Goal: Check status: Check status

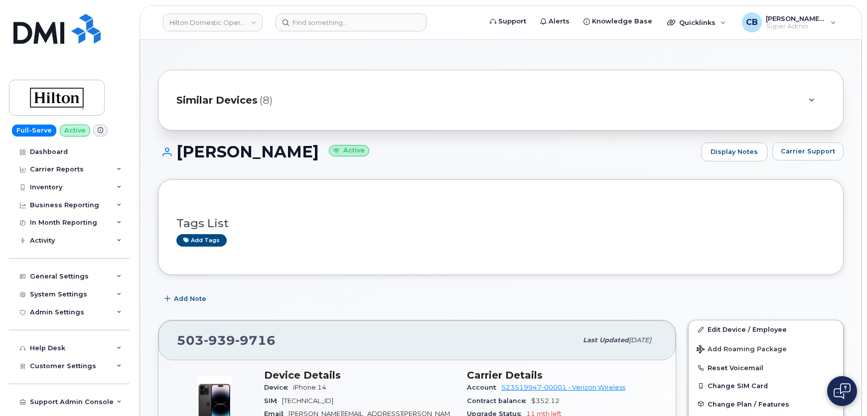
scroll to position [181, 0]
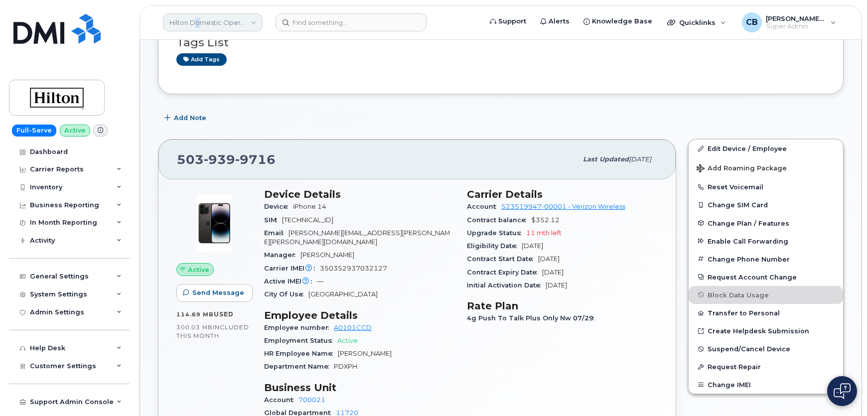
click at [198, 21] on link "Hilton Domestic Operating Company Inc" at bounding box center [213, 22] width 100 height 18
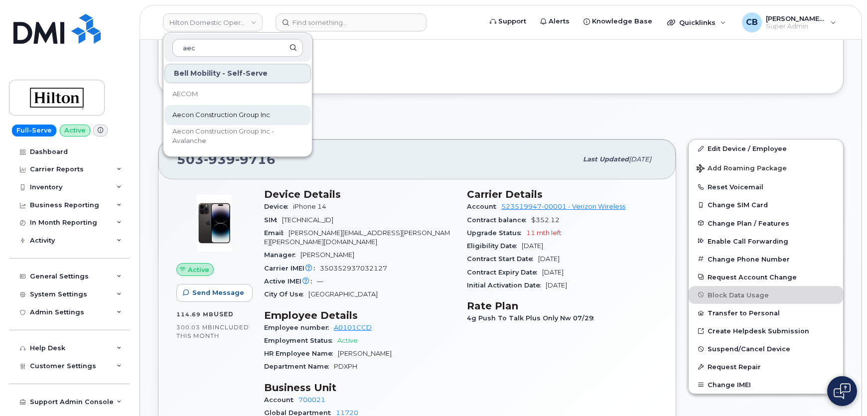
type input "aec"
drag, startPoint x: 198, startPoint y: 115, endPoint x: 194, endPoint y: 125, distance: 10.3
click at [199, 115] on span "Aecon Construction Group Inc" at bounding box center [221, 115] width 98 height 10
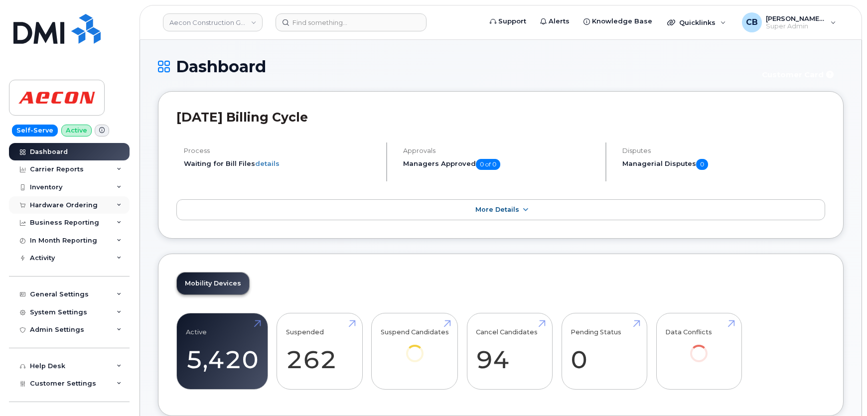
click at [61, 206] on div "Hardware Ordering" at bounding box center [64, 205] width 68 height 8
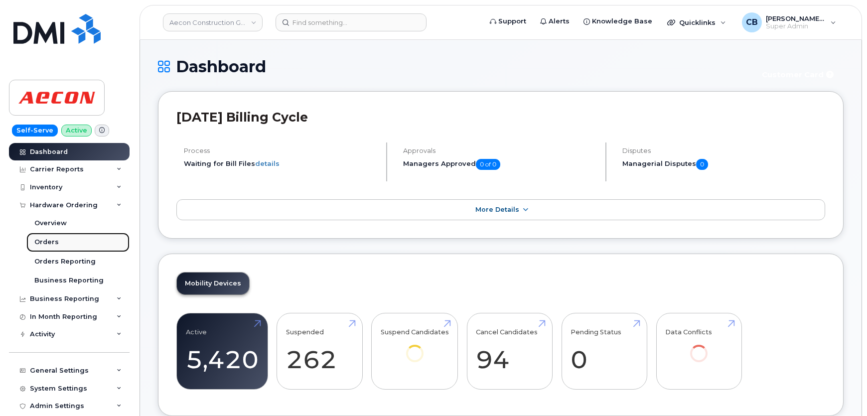
click at [51, 240] on div "Orders" at bounding box center [46, 242] width 24 height 9
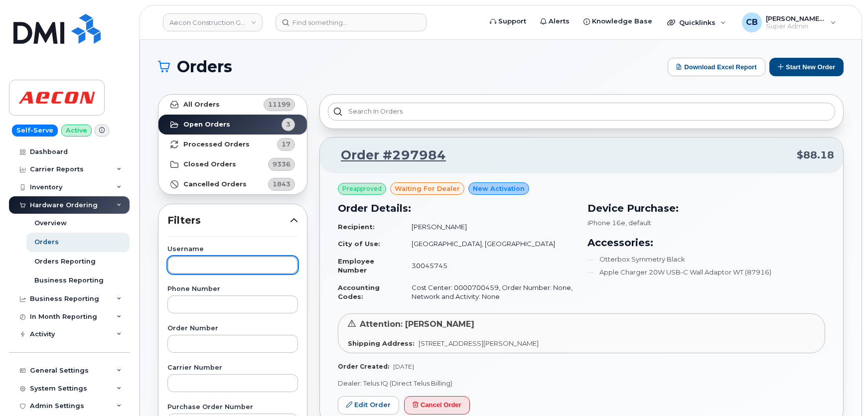
click at [212, 265] on input "text" at bounding box center [232, 265] width 130 height 18
type input "Thomas"
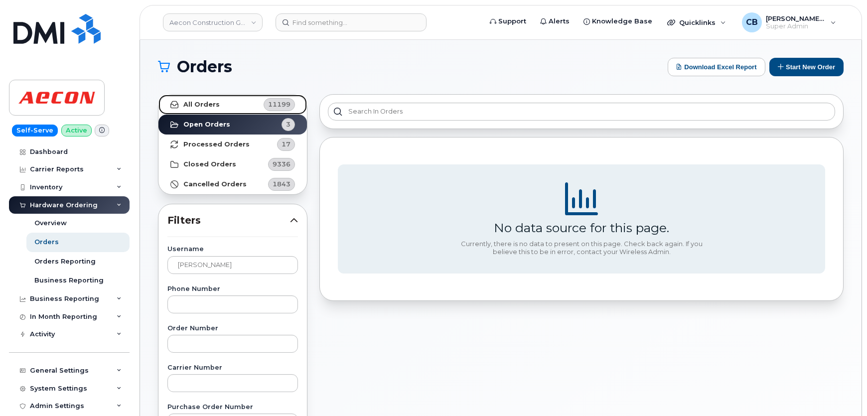
click at [192, 105] on strong "All Orders" at bounding box center [201, 105] width 36 height 8
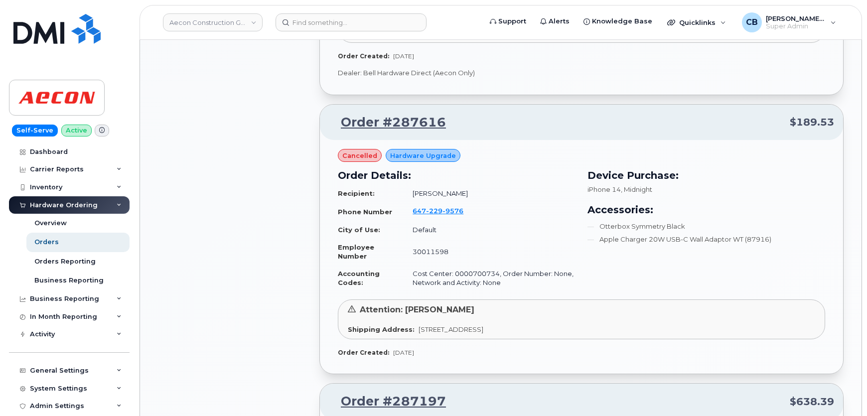
scroll to position [1177, 0]
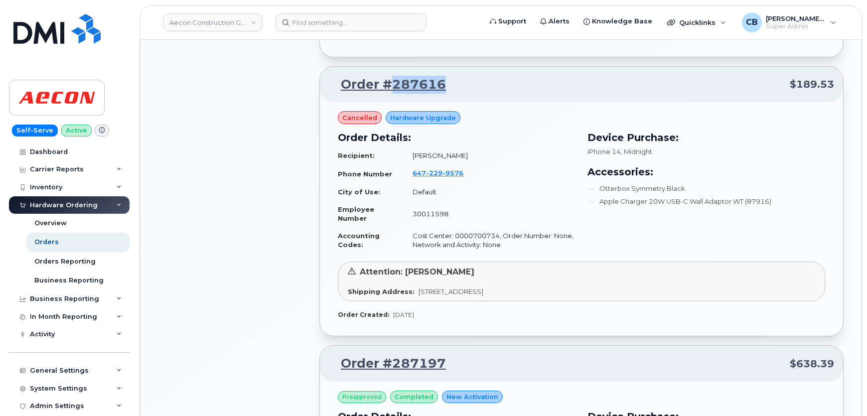
drag, startPoint x: 461, startPoint y: 80, endPoint x: 394, endPoint y: 85, distance: 67.0
click at [394, 85] on p "Order #287616 $189.53" at bounding box center [581, 85] width 505 height 18
click at [364, 87] on link "Order #287616" at bounding box center [387, 85] width 117 height 18
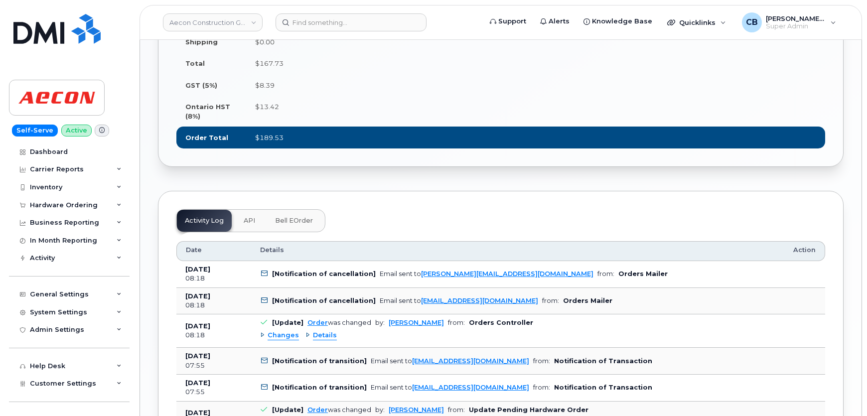
scroll to position [634, 0]
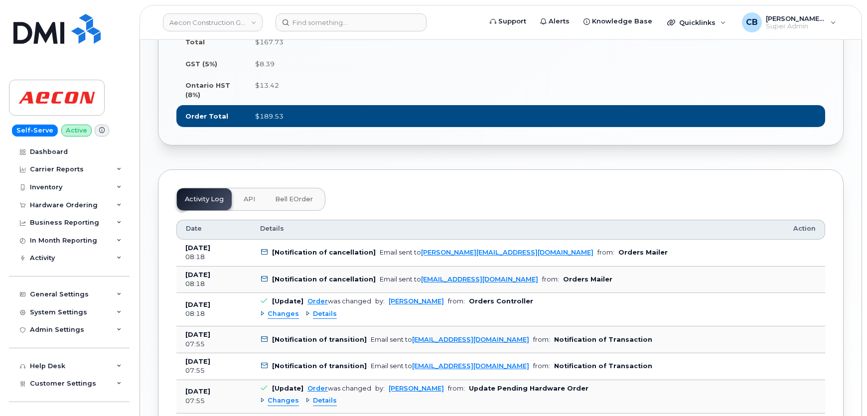
click at [322, 309] on span "Details" at bounding box center [325, 313] width 24 height 9
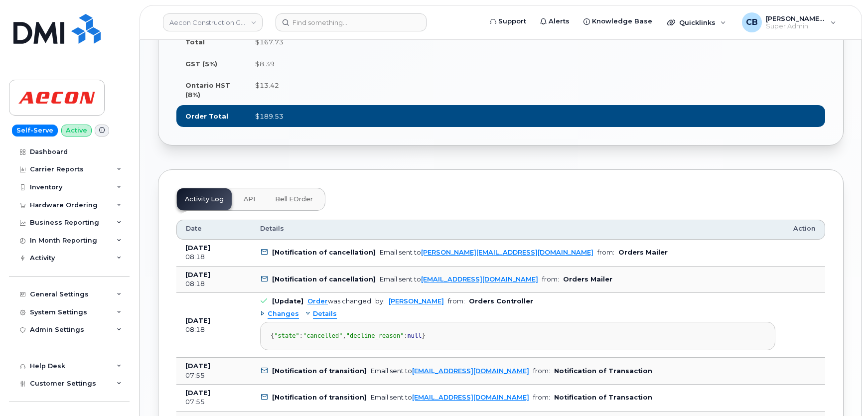
click at [322, 309] on span "Details" at bounding box center [325, 313] width 24 height 9
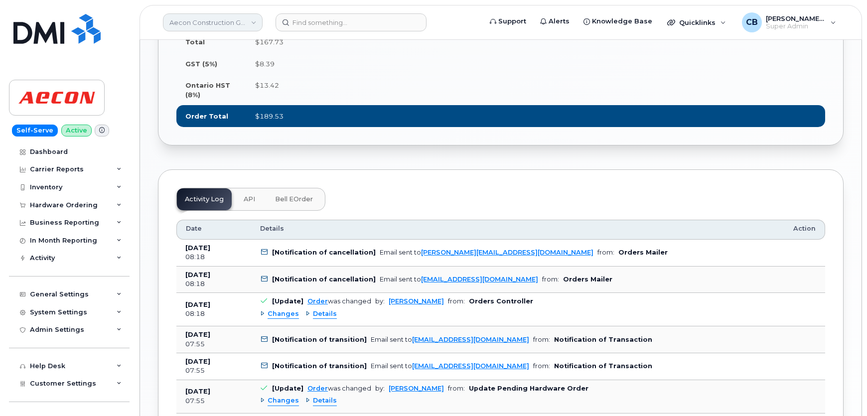
click at [214, 25] on link "Aecon Construction Group Inc" at bounding box center [213, 22] width 100 height 18
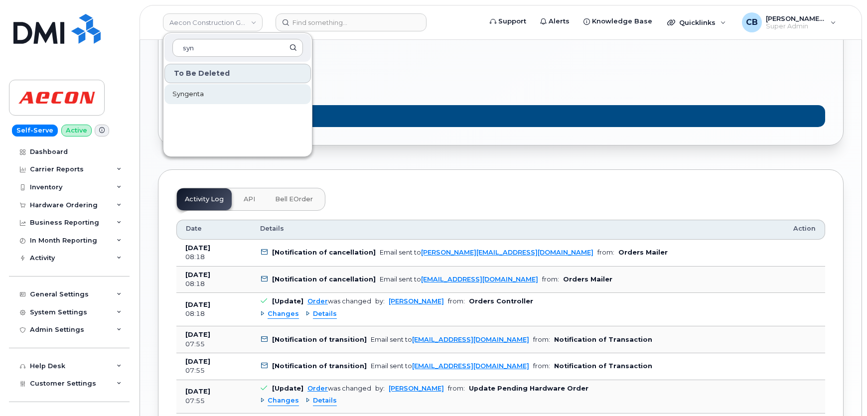
type input "syn"
drag, startPoint x: 184, startPoint y: 97, endPoint x: 191, endPoint y: 114, distance: 18.8
click at [184, 97] on span "Syngenta" at bounding box center [187, 94] width 31 height 10
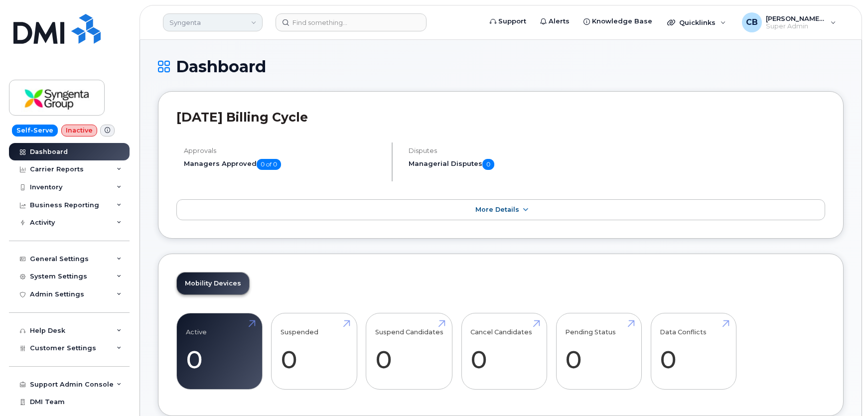
click at [188, 21] on link "Syngenta" at bounding box center [213, 22] width 100 height 18
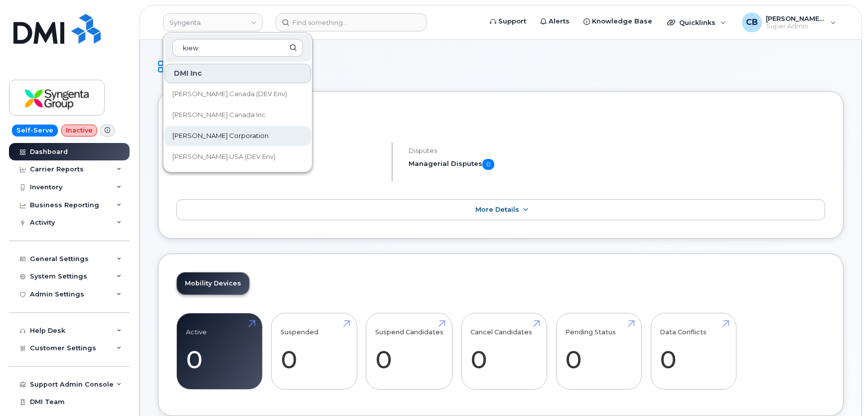
type input "kiew"
click at [204, 135] on span "Kiewit Corporation" at bounding box center [220, 136] width 96 height 10
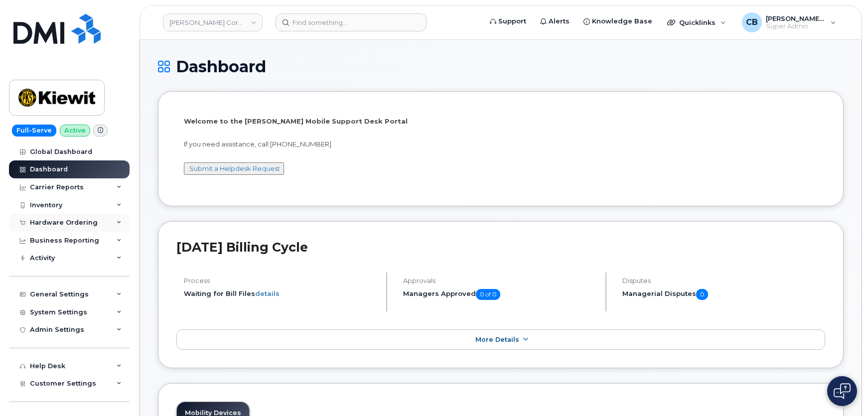
click at [47, 217] on div "Hardware Ordering" at bounding box center [69, 223] width 121 height 18
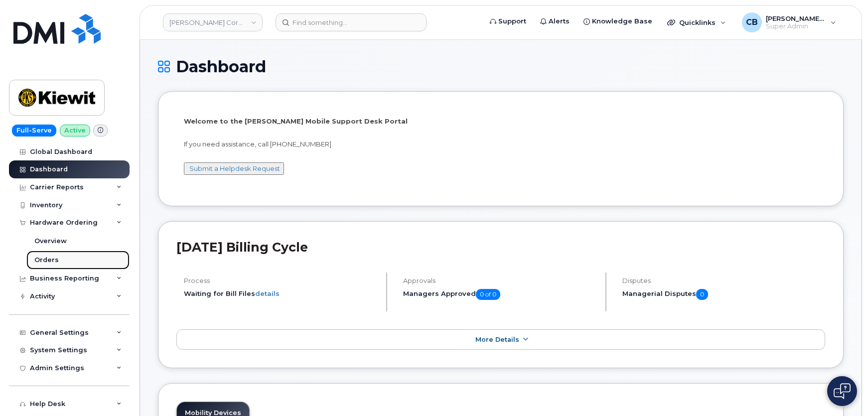
click at [52, 256] on div "Orders" at bounding box center [46, 260] width 24 height 9
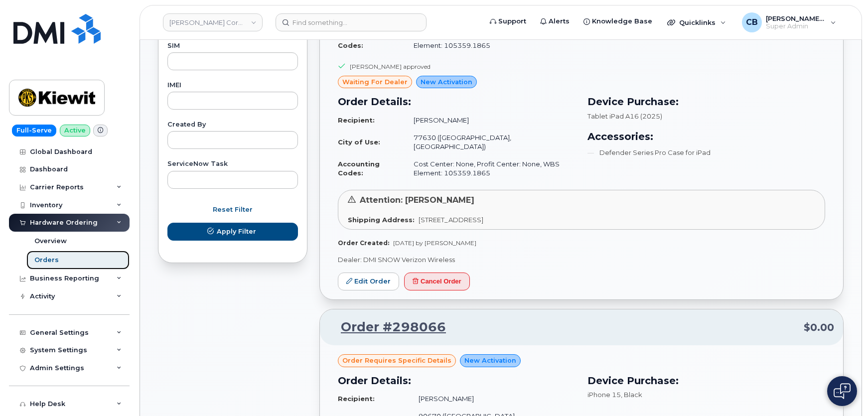
scroll to position [724, 0]
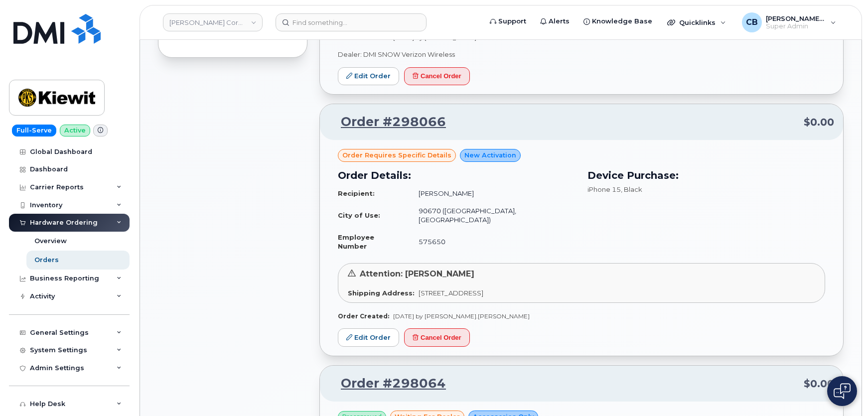
click at [374, 289] on div "Order requires Specific details New Activation Order Details: Recipient: Abdulk…" at bounding box center [581, 248] width 523 height 216
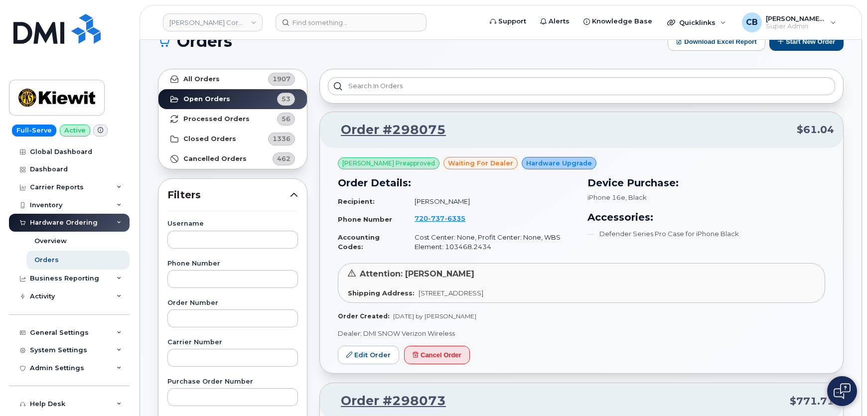
scroll to position [0, 0]
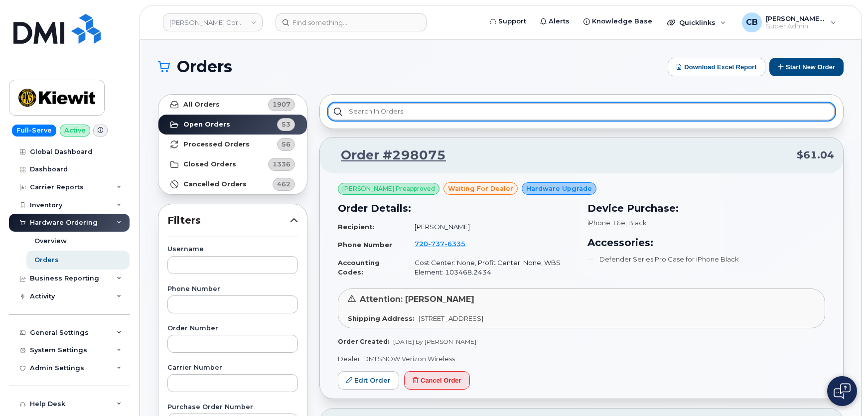
click at [415, 112] on input "text" at bounding box center [581, 112] width 507 height 18
type input "Waiting For Dealer"
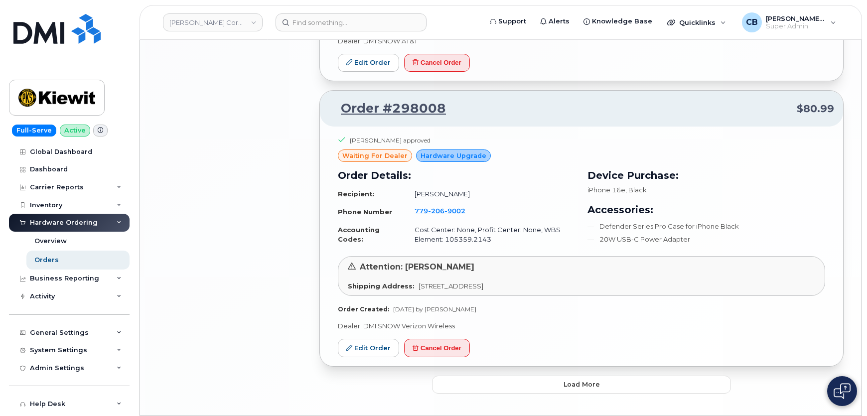
scroll to position [1256, 0]
click at [538, 375] on button "Load more" at bounding box center [581, 384] width 299 height 18
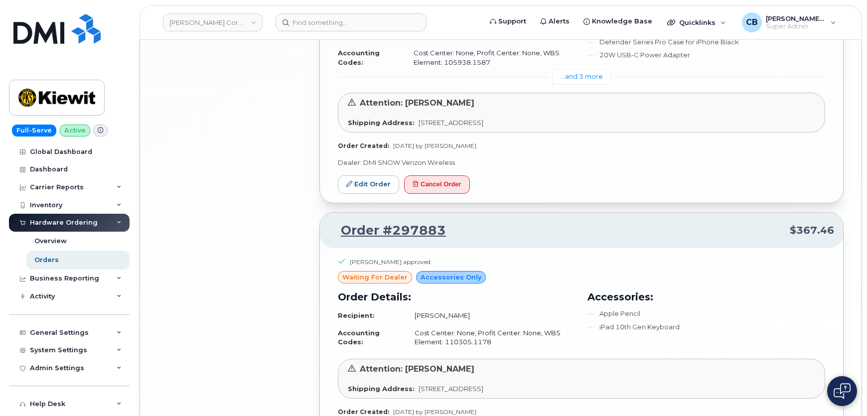
scroll to position [2265, 0]
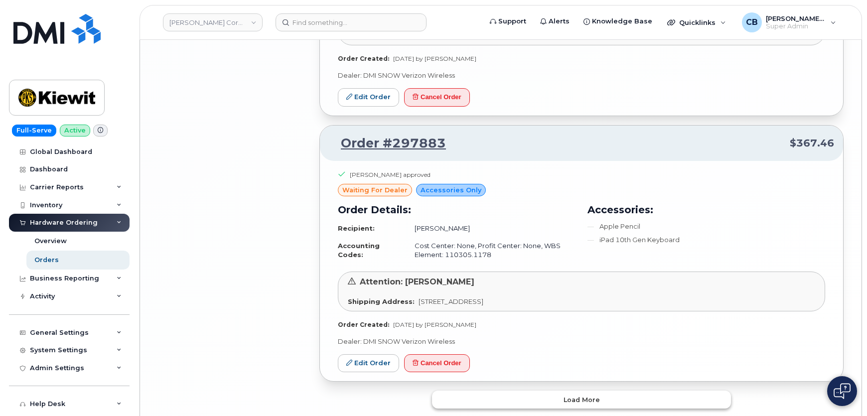
click at [566, 390] on button "Load more" at bounding box center [581, 399] width 299 height 18
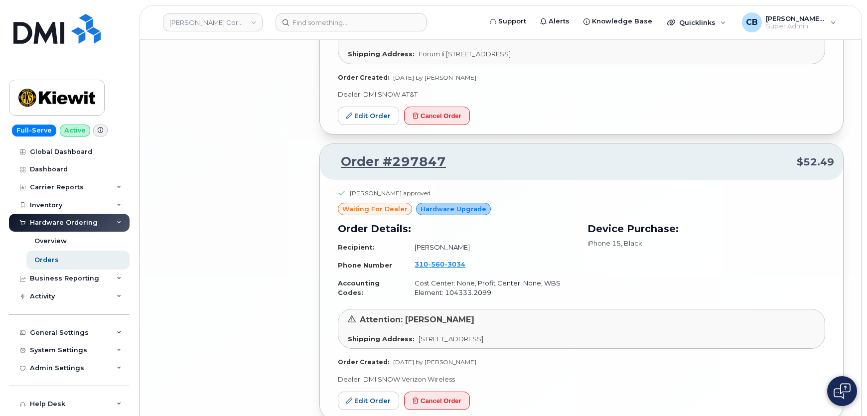
scroll to position [2815, 0]
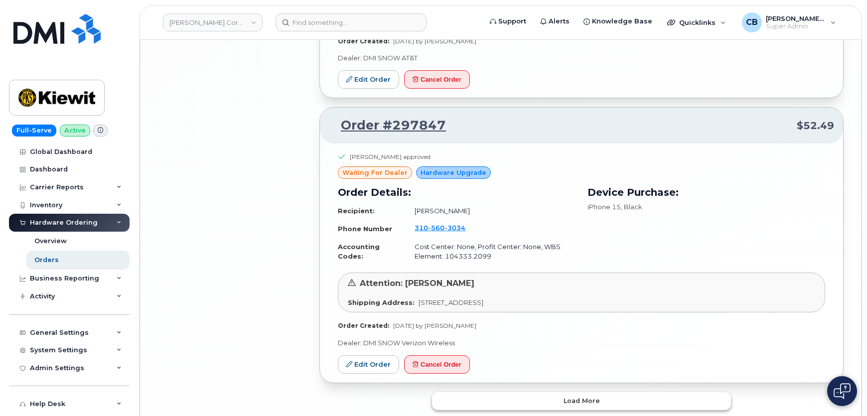
click at [556, 392] on button "Load more" at bounding box center [581, 401] width 299 height 18
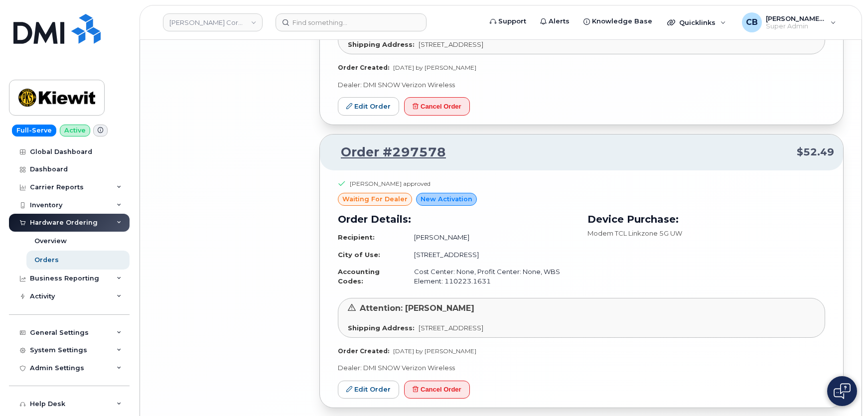
scroll to position [3827, 0]
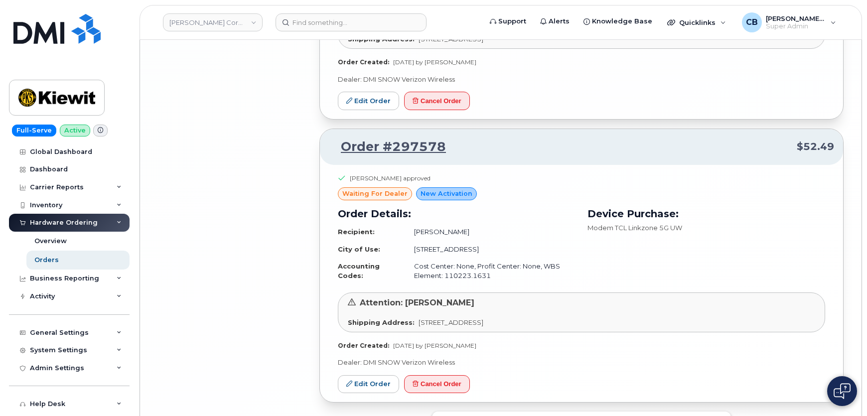
click at [562, 411] on button "Load more" at bounding box center [581, 420] width 299 height 18
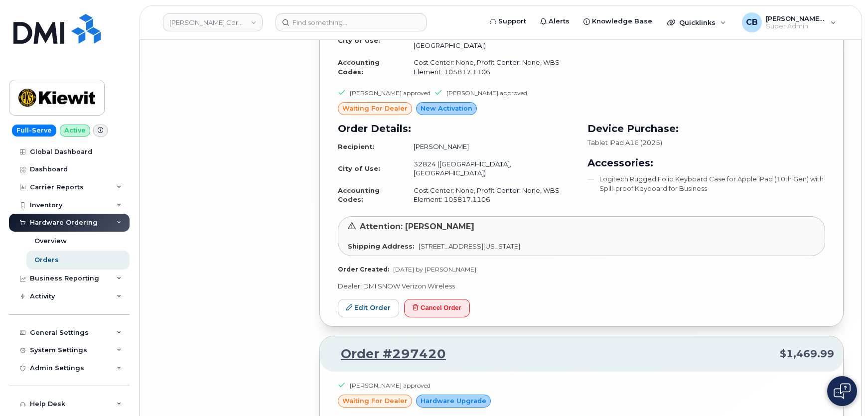
scroll to position [5434, 0]
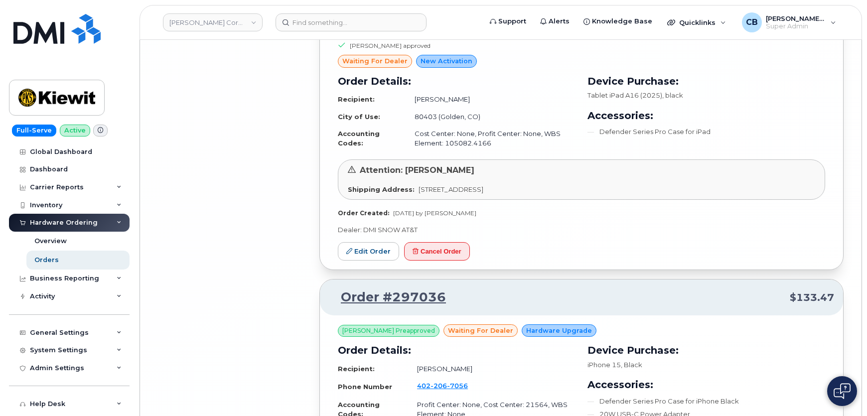
scroll to position [6390, 0]
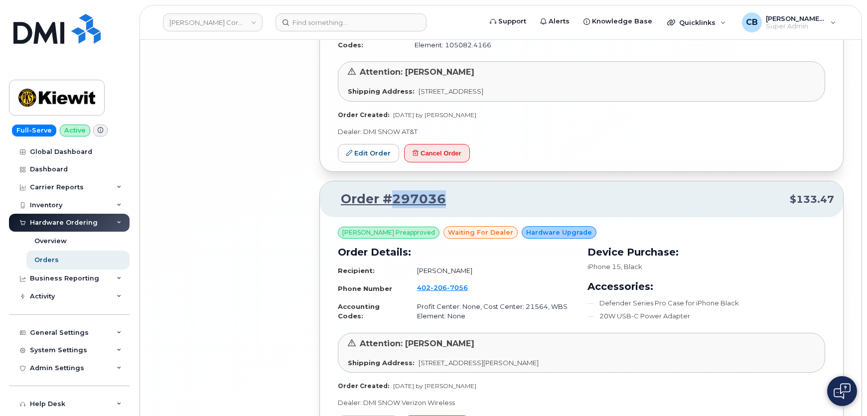
drag, startPoint x: 452, startPoint y: 90, endPoint x: 392, endPoint y: 94, distance: 59.4
click at [392, 190] on p "Order #297036 $133.47" at bounding box center [581, 199] width 505 height 18
copy link "297036"
drag, startPoint x: 448, startPoint y: 316, endPoint x: 473, endPoint y: 36, distance: 281.5
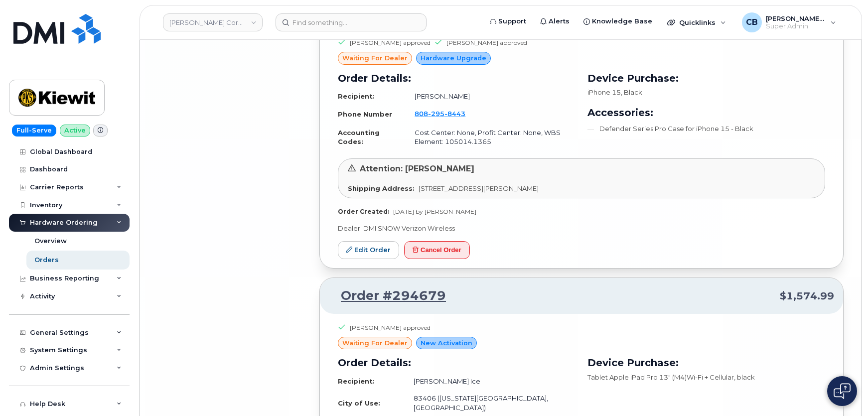
scroll to position [7354, 0]
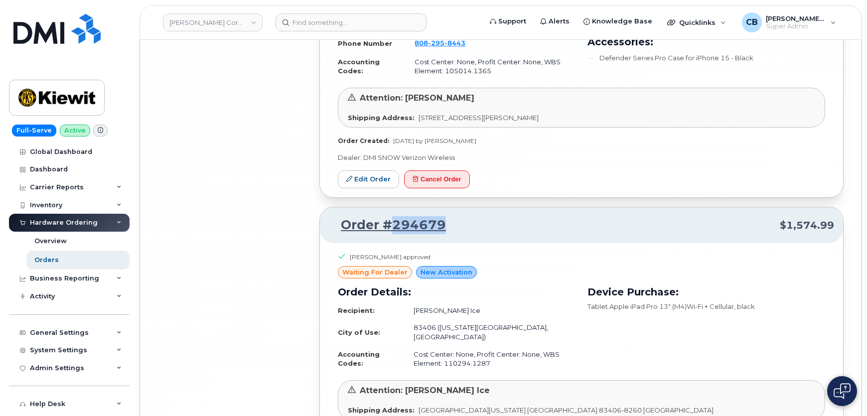
drag, startPoint x: 460, startPoint y: 103, endPoint x: 393, endPoint y: 104, distance: 66.3
click at [393, 216] on p "Order #294679 $1,574.99" at bounding box center [581, 225] width 505 height 18
copy link "294679"
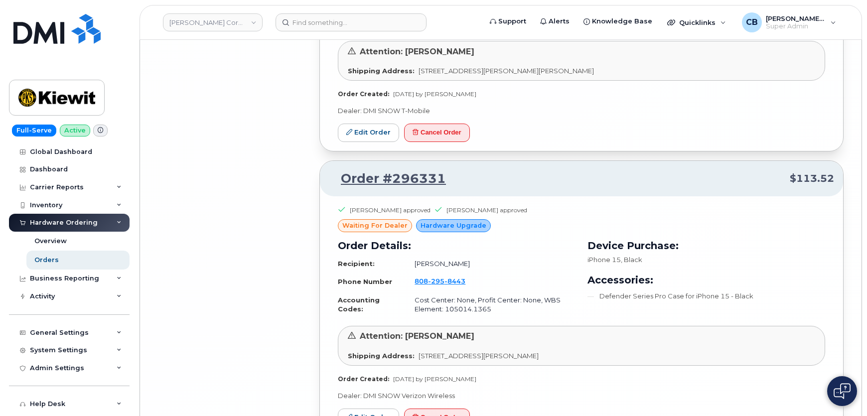
scroll to position [7083, 0]
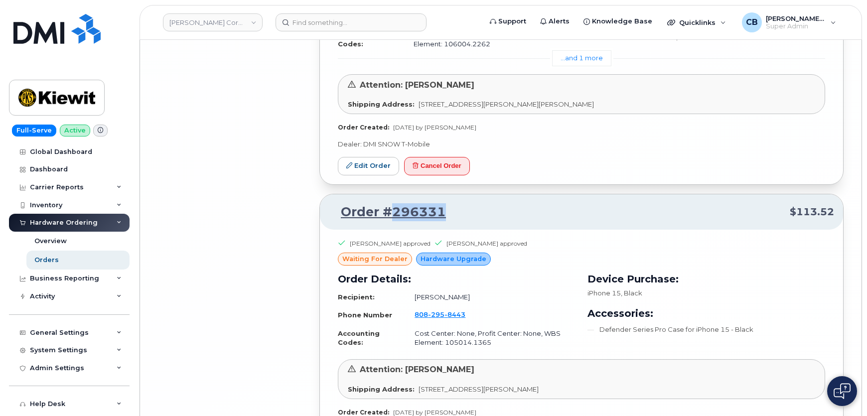
drag, startPoint x: 450, startPoint y: 84, endPoint x: 394, endPoint y: 86, distance: 56.3
click at [394, 203] on p "Order #296331 $113.52" at bounding box center [581, 212] width 505 height 18
copy link "296331"
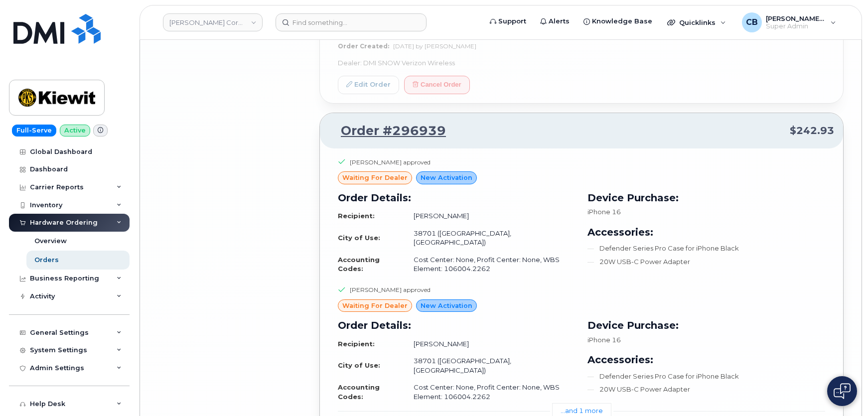
scroll to position [6629, 0]
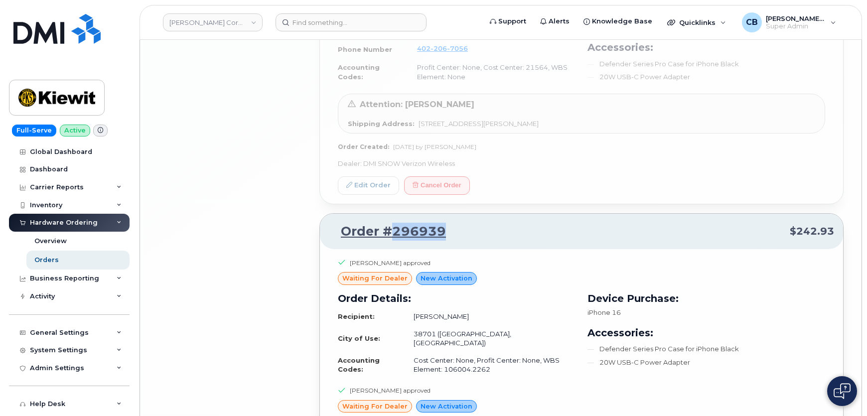
drag, startPoint x: 461, startPoint y: 125, endPoint x: 393, endPoint y: 123, distance: 67.3
click at [393, 223] on p "Order #296939 $242.93" at bounding box center [581, 232] width 505 height 18
copy link "296939"
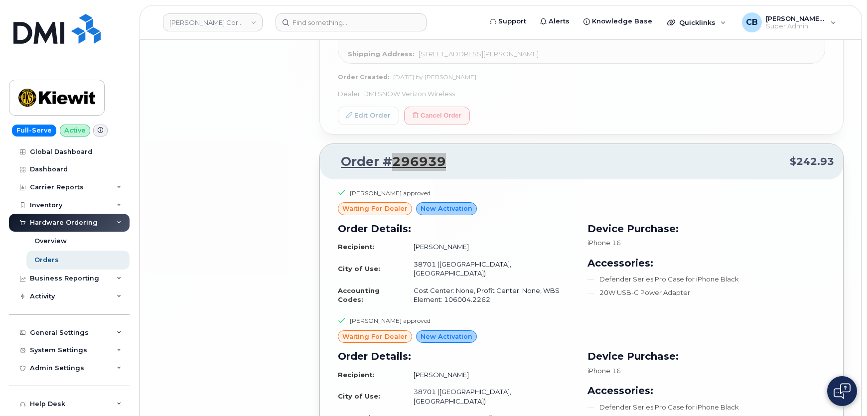
scroll to position [6720, 0]
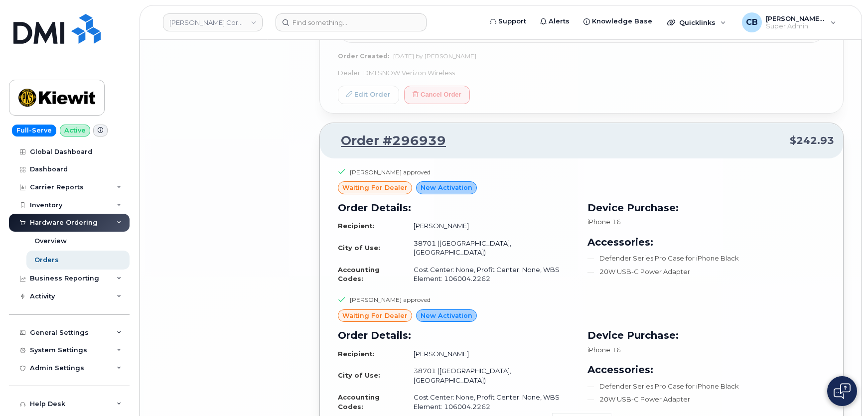
click at [577, 413] on link "...and 1 more" at bounding box center [581, 420] width 59 height 15
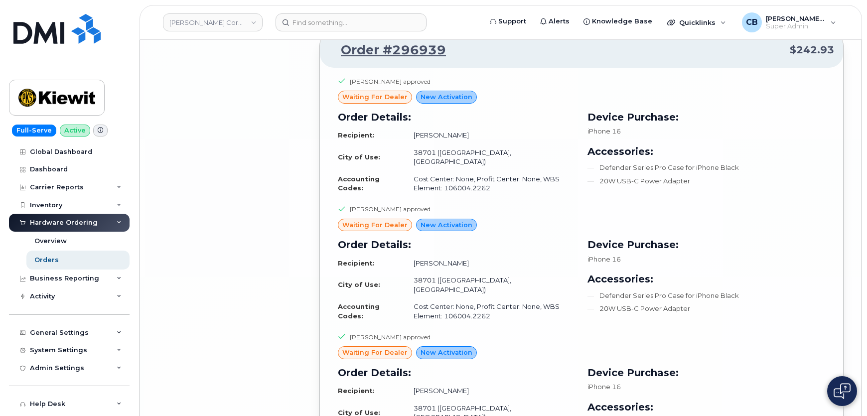
scroll to position [6901, 0]
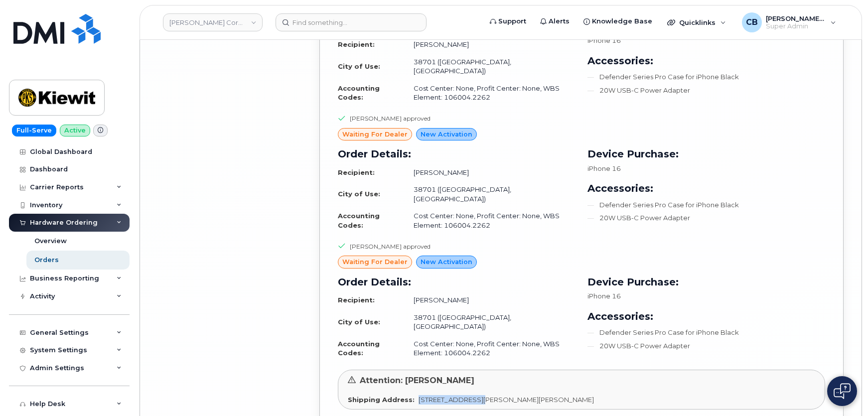
drag, startPoint x: 473, startPoint y: 269, endPoint x: 415, endPoint y: 269, distance: 57.8
click at [418, 395] on span "85 Stokes King Rd, Greenville, MS, 38701, USA" at bounding box center [505, 399] width 175 height 8
copy span "85 Stokes King Rd"
click at [493, 395] on span "85 Stokes King Rd, Greenville, MS, 38701, USA" at bounding box center [505, 399] width 175 height 8
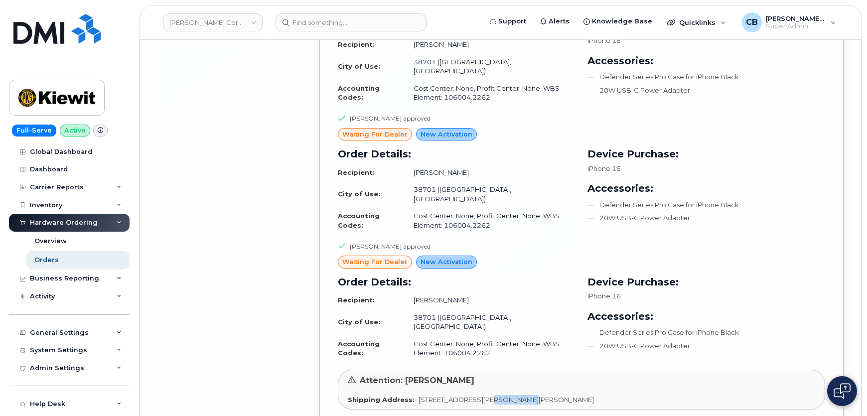
copy span "Greenville"
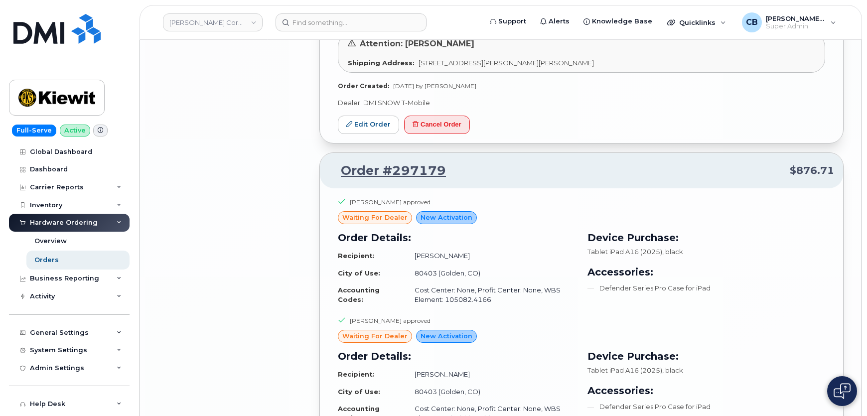
scroll to position [5996, 0]
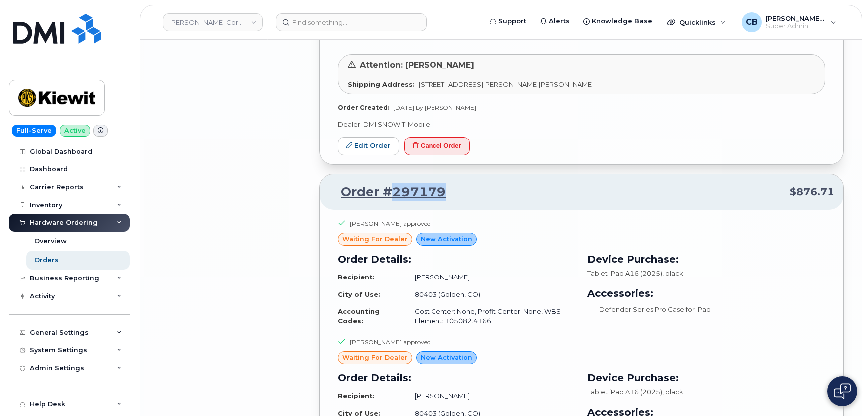
drag, startPoint x: 463, startPoint y: 87, endPoint x: 392, endPoint y: 88, distance: 71.2
click at [392, 183] on p "Order #297179 $876.71" at bounding box center [581, 192] width 505 height 18
copy link "297179"
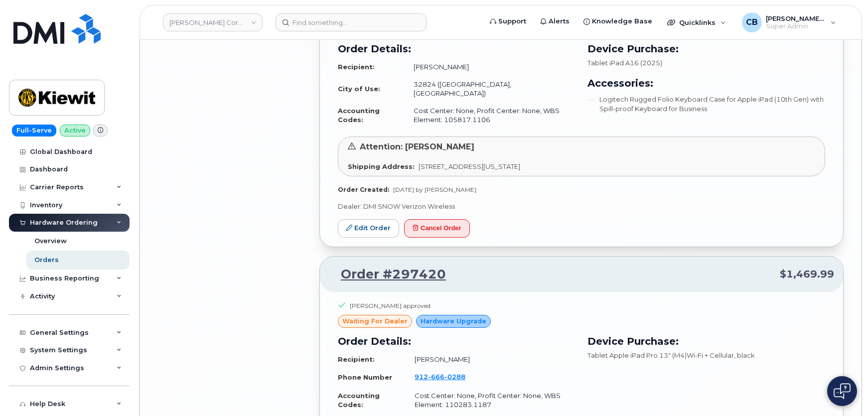
scroll to position [5090, 0]
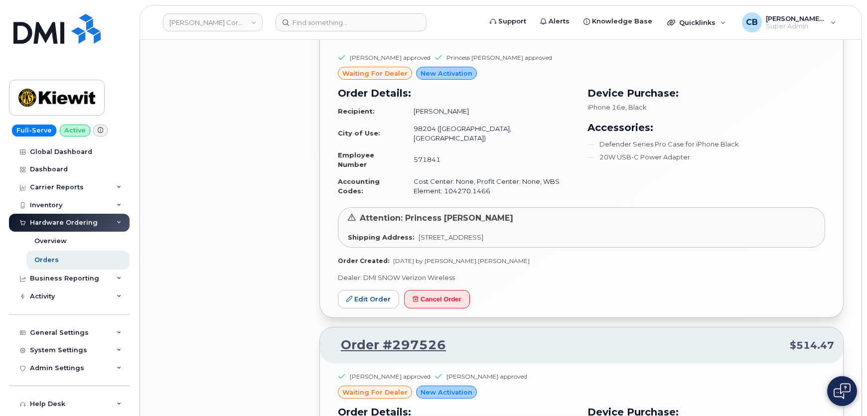
scroll to position [5071, 0]
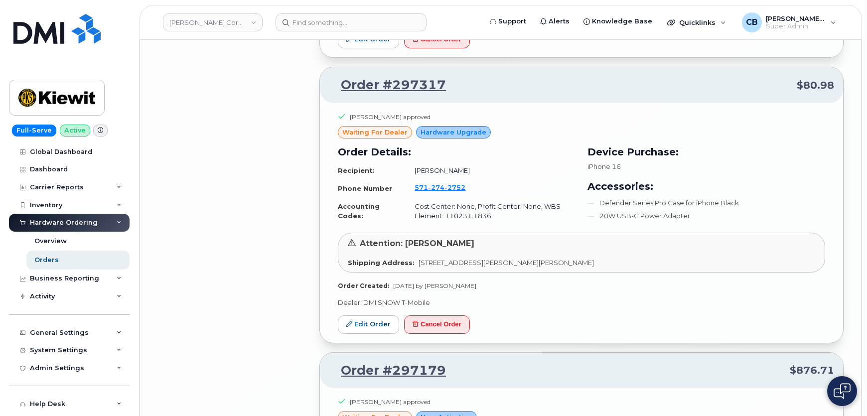
scroll to position [5705, 0]
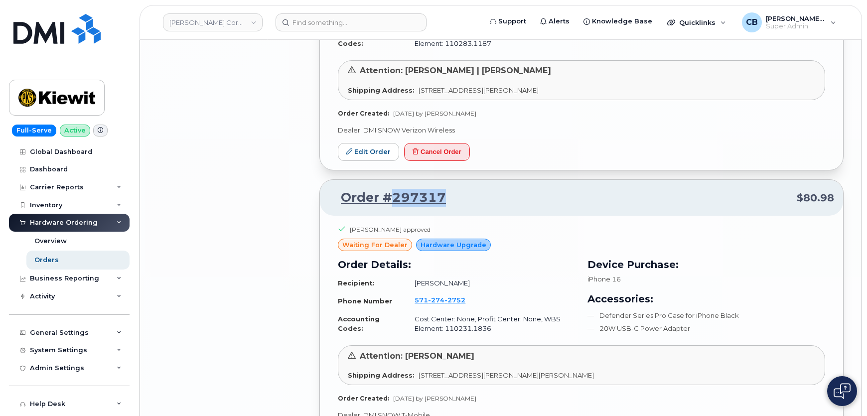
drag, startPoint x: 459, startPoint y: 90, endPoint x: 394, endPoint y: 88, distance: 64.3
click at [394, 189] on p "Order #297317 $80.98" at bounding box center [581, 198] width 505 height 18
copy link "297317"
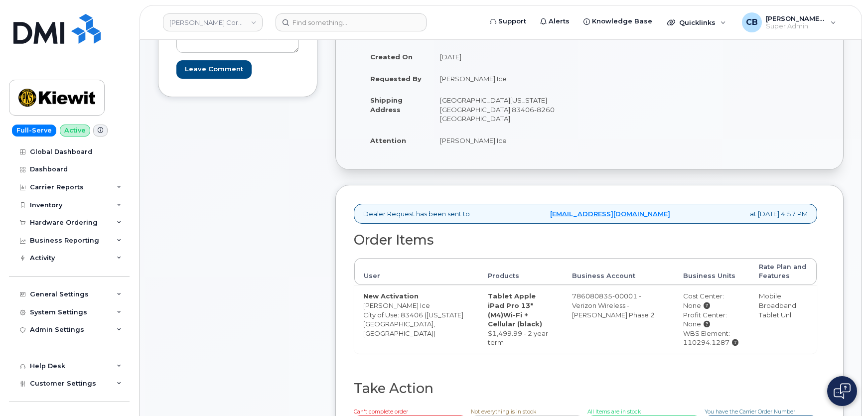
scroll to position [181, 0]
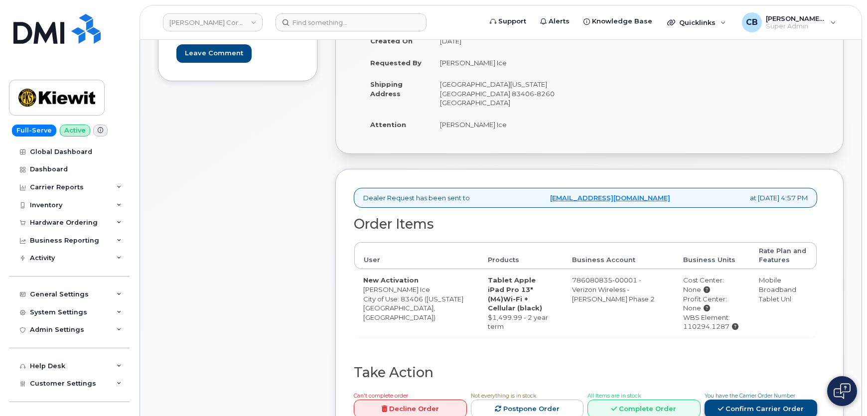
click at [746, 399] on link "Confirm Carrier Order" at bounding box center [760, 408] width 113 height 18
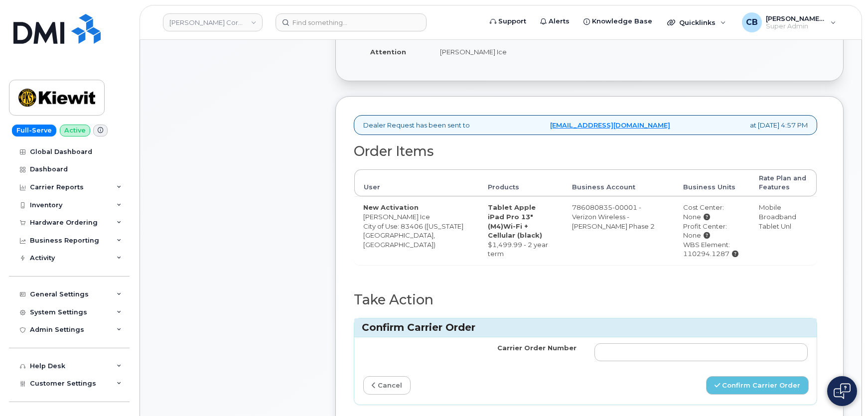
scroll to position [271, 0]
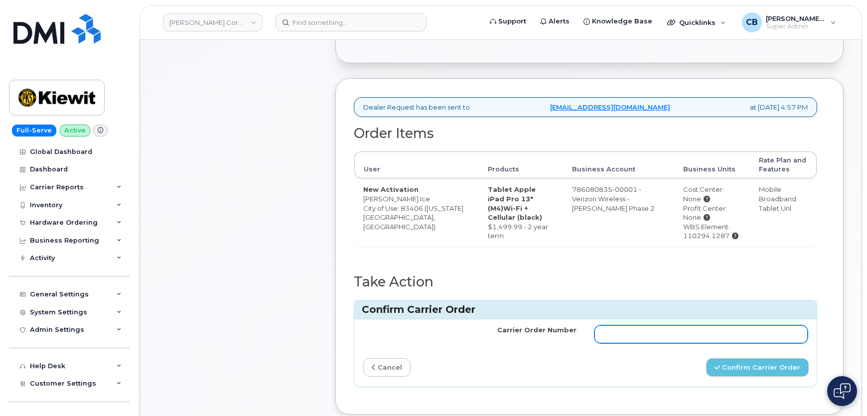
click at [644, 325] on input "Carrier Order Number" at bounding box center [700, 334] width 213 height 18
paste input "MB1000495998881"
type input "MB1000495998881"
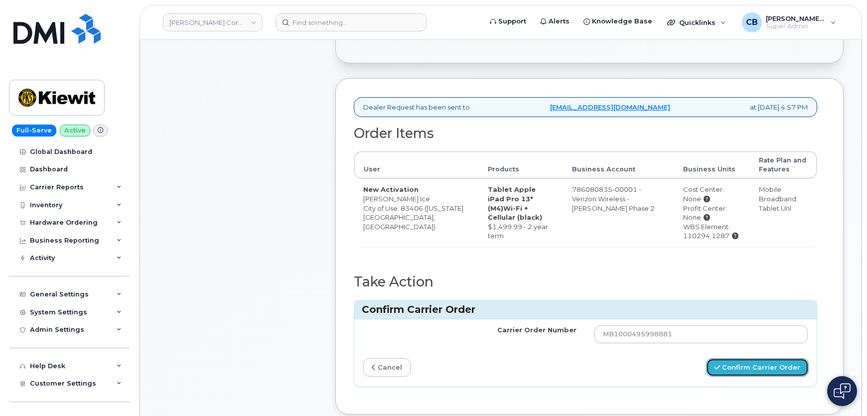
click at [752, 359] on button "Confirm Carrier Order" at bounding box center [757, 367] width 103 height 18
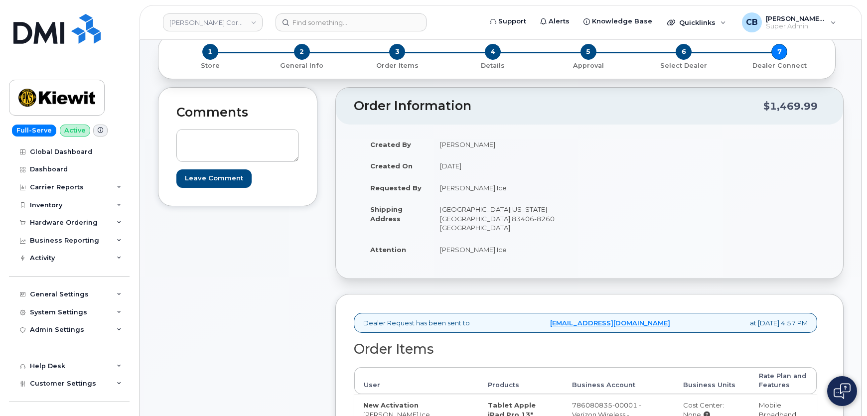
scroll to position [90, 0]
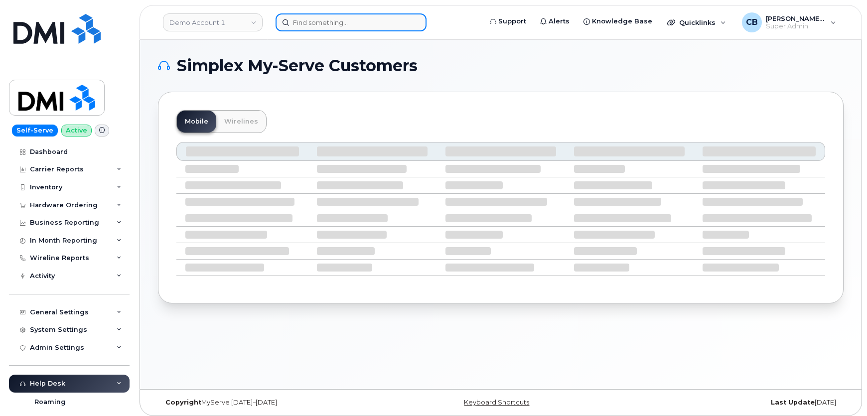
click at [331, 25] on input at bounding box center [350, 22] width 151 height 18
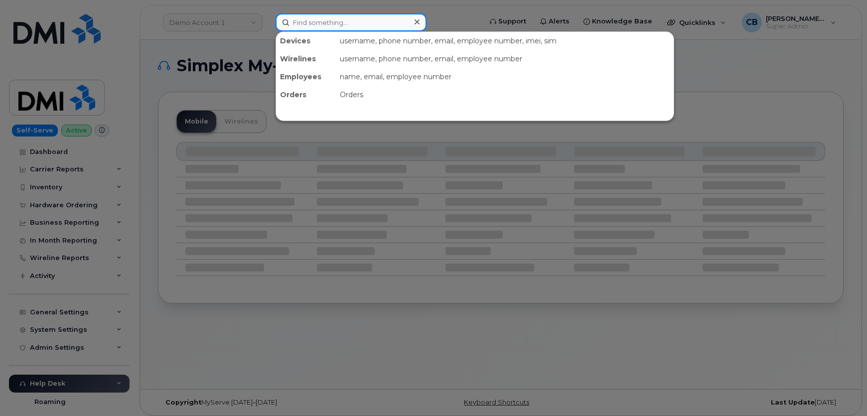
paste input "[PERSON_NAME]"
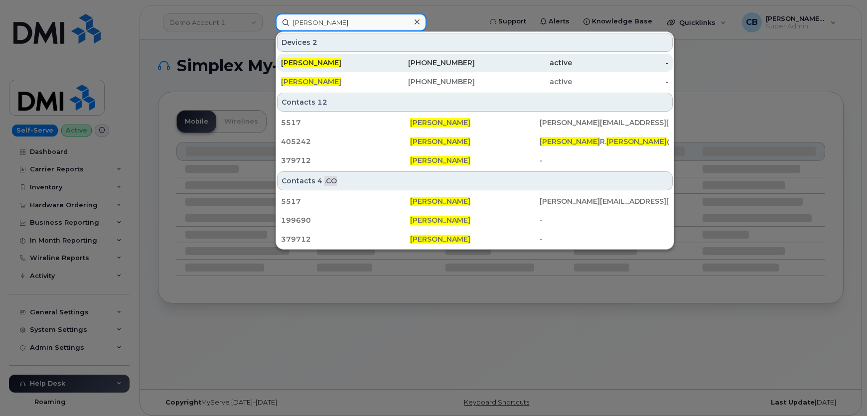
type input "[PERSON_NAME]"
click at [330, 65] on span "MICHAEL ROMERO" at bounding box center [311, 62] width 60 height 9
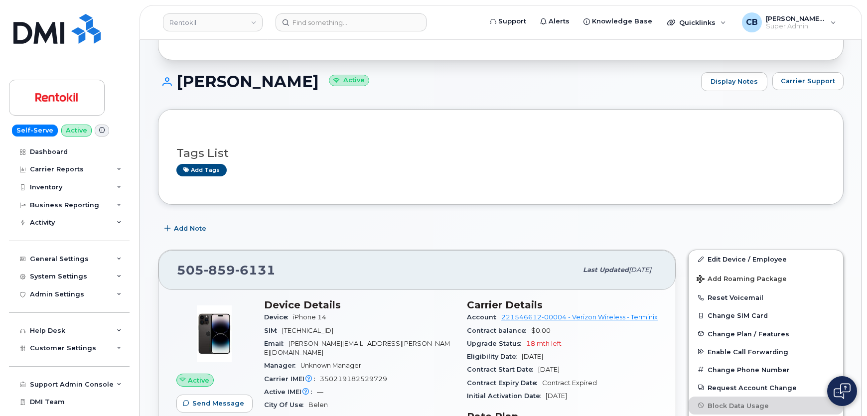
scroll to position [90, 0]
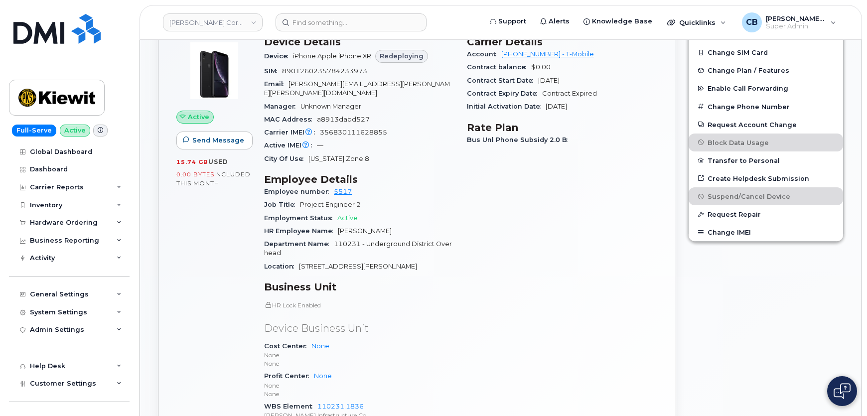
scroll to position [181, 0]
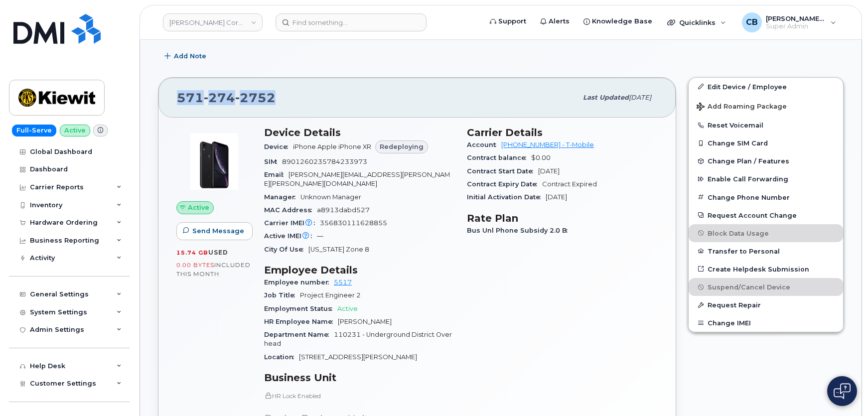
drag, startPoint x: 276, startPoint y: 95, endPoint x: 165, endPoint y: 93, distance: 111.1
click at [165, 93] on div "571 274 2752 Last updated Aug 08, 2025" at bounding box center [416, 98] width 517 height 40
copy span "571 274 2752"
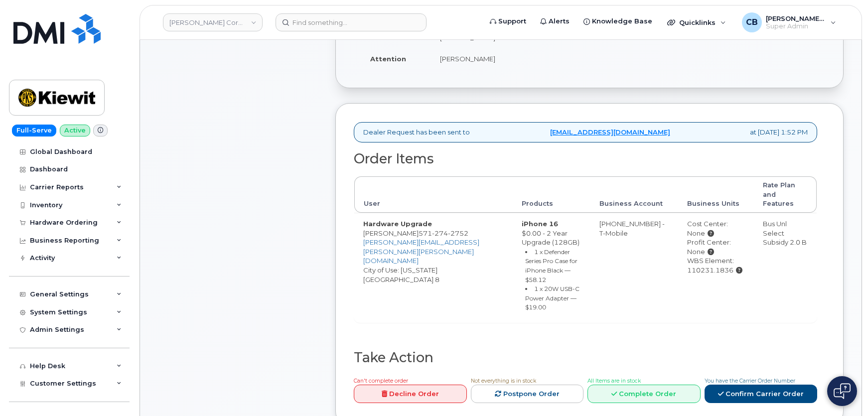
scroll to position [271, 0]
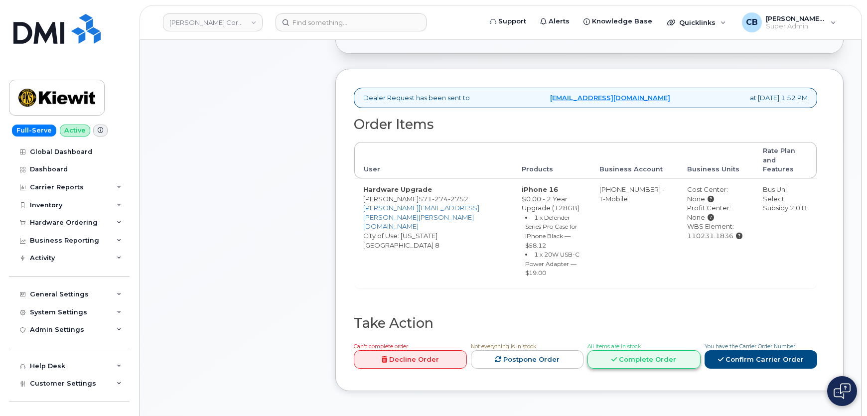
click at [634, 350] on link "Complete Order" at bounding box center [643, 359] width 113 height 18
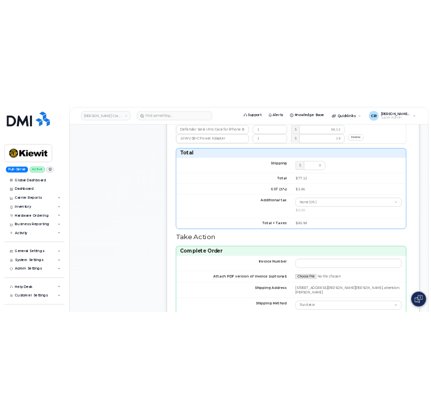
scroll to position [724, 0]
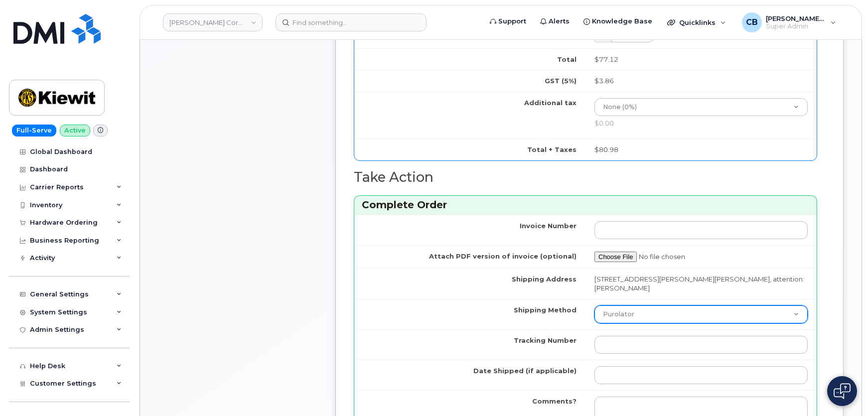
click at [649, 307] on select "Purolator UPS FedEx Canada Post Courier Other Drop Off Pick Up" at bounding box center [700, 314] width 213 height 18
select select "FedEx"
click at [594, 305] on select "Purolator UPS FedEx Canada Post Courier Other Drop Off Pick Up" at bounding box center [700, 314] width 213 height 18
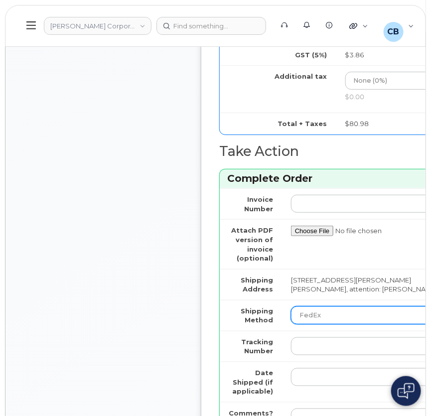
scroll to position [1086, 0]
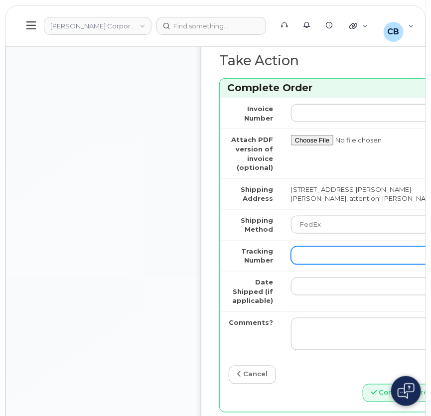
click at [340, 247] on input "Tracking Number" at bounding box center [367, 256] width 152 height 18
paste input "446891514720"
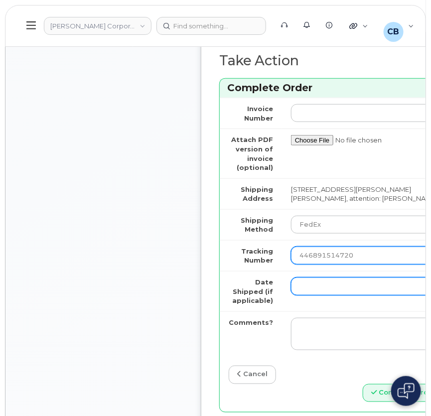
type input "446891514720"
click at [340, 287] on input "Date Shipped (if applicable)" at bounding box center [367, 286] width 152 height 18
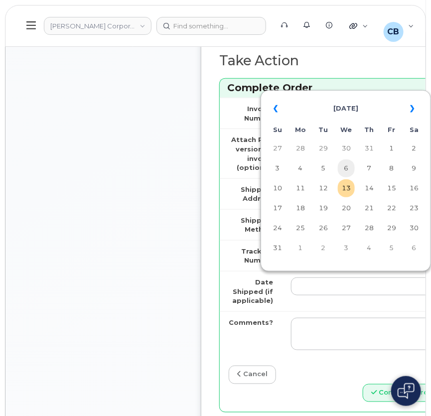
click at [350, 164] on td "6" at bounding box center [346, 168] width 17 height 18
type input "2025-08-06"
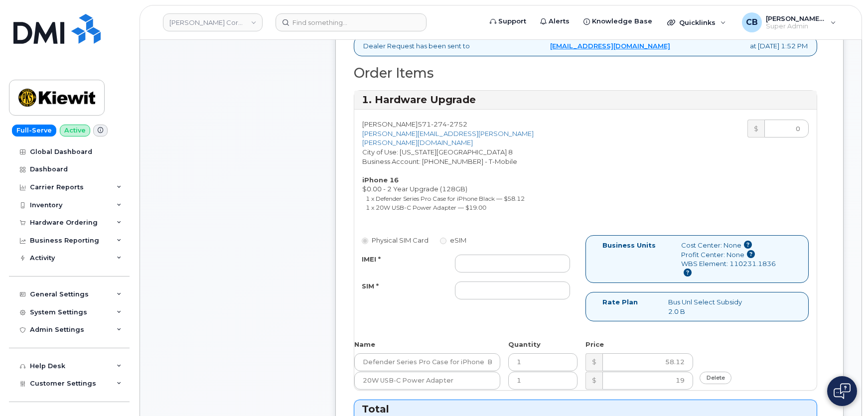
scroll to position [271, 0]
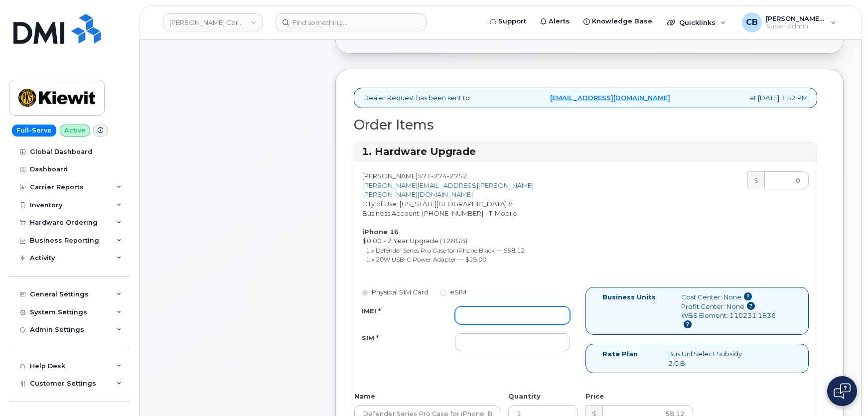
click at [467, 306] on input "IMEI *" at bounding box center [512, 315] width 115 height 18
type input "."
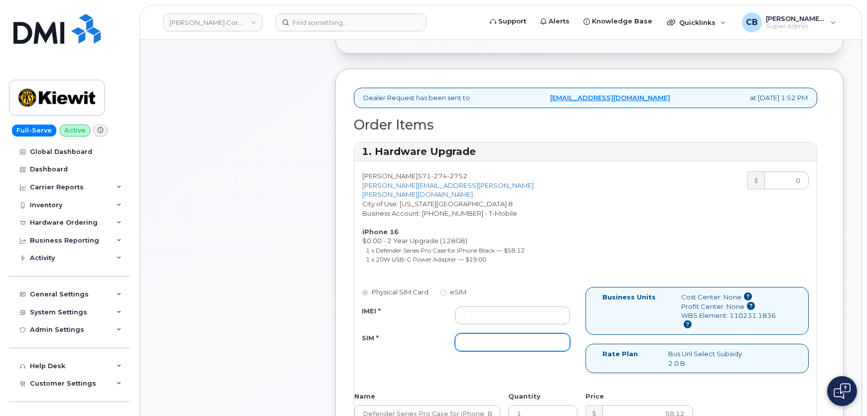
click at [468, 334] on input "SIM *" at bounding box center [512, 342] width 115 height 18
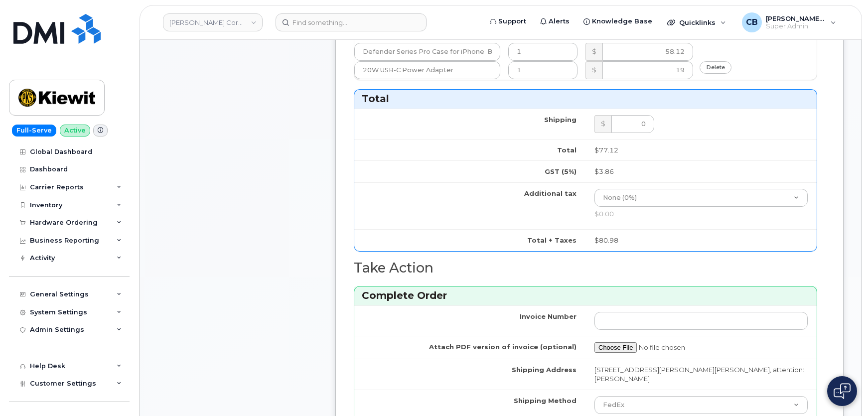
scroll to position [815, 0]
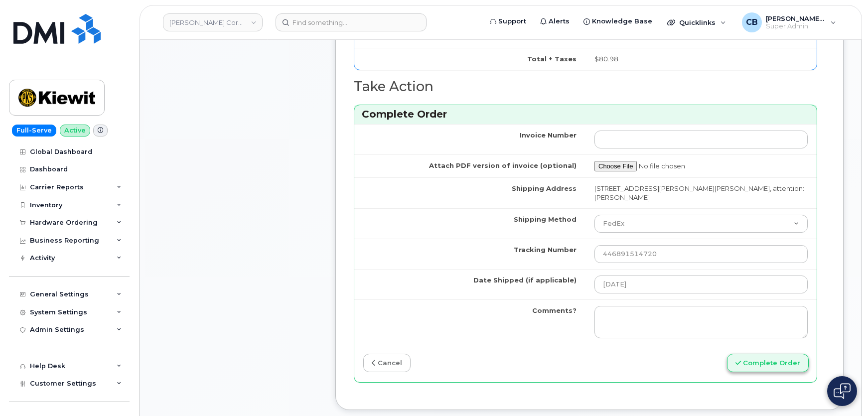
type input "."
click at [752, 354] on button "Complete Order" at bounding box center [768, 363] width 82 height 18
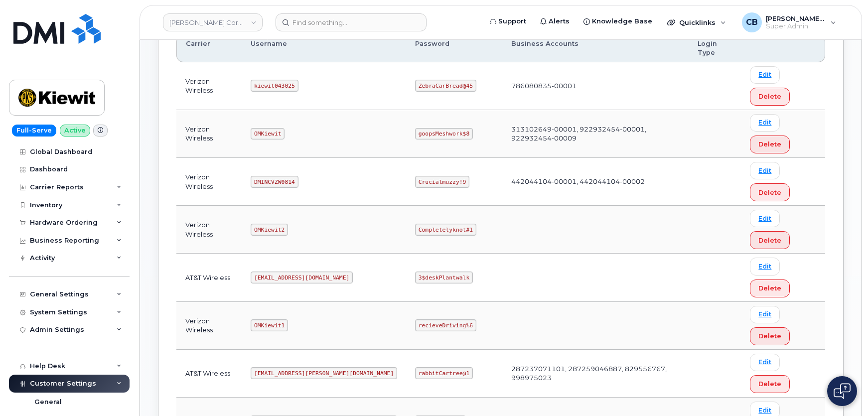
scroll to position [181, 0]
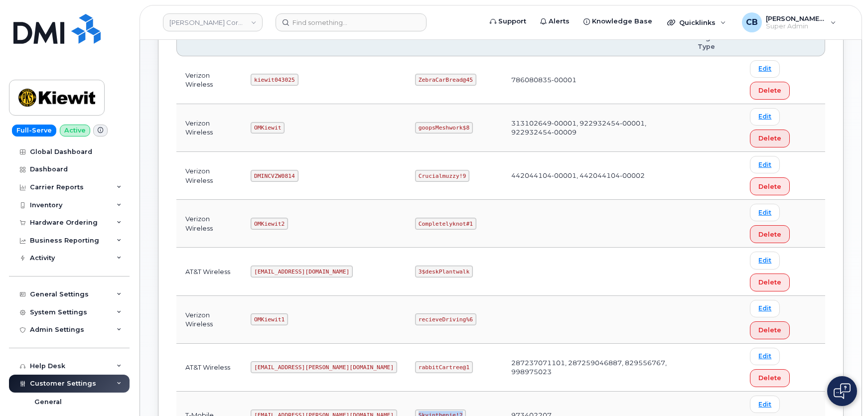
drag, startPoint x: 418, startPoint y: 243, endPoint x: 389, endPoint y: 236, distance: 30.2
click at [406, 391] on td "Skyinthepie!2" at bounding box center [454, 415] width 96 height 48
copy code "Skyinthepie!2"
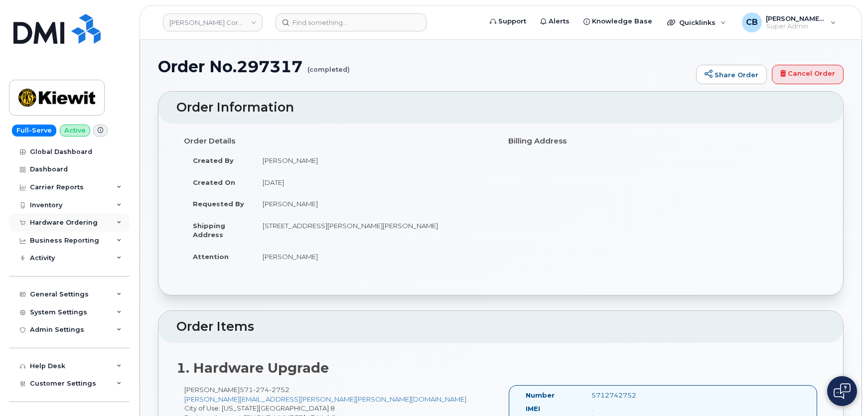
click at [36, 222] on div "Hardware Ordering" at bounding box center [64, 223] width 68 height 8
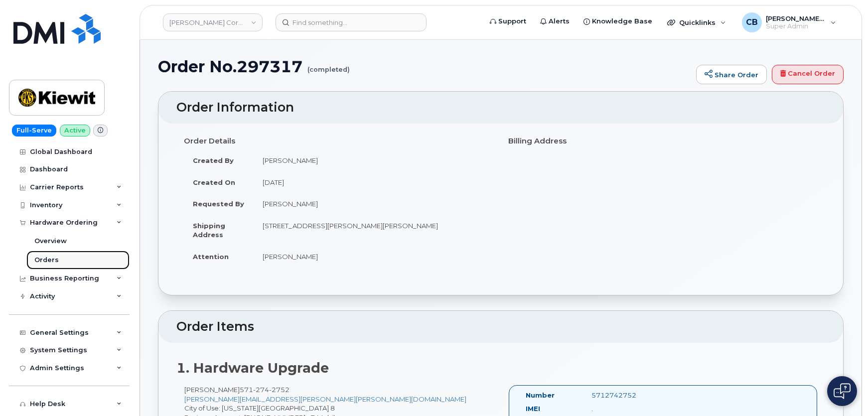
click at [43, 263] on div "Orders" at bounding box center [46, 260] width 24 height 9
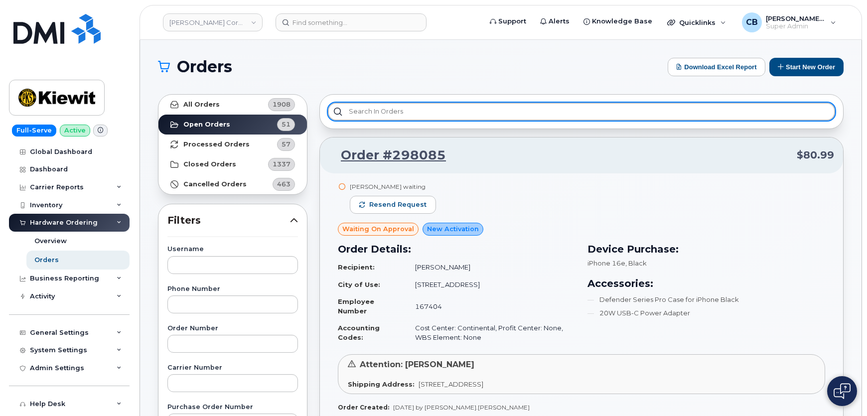
click at [387, 116] on input "text" at bounding box center [581, 112] width 507 height 18
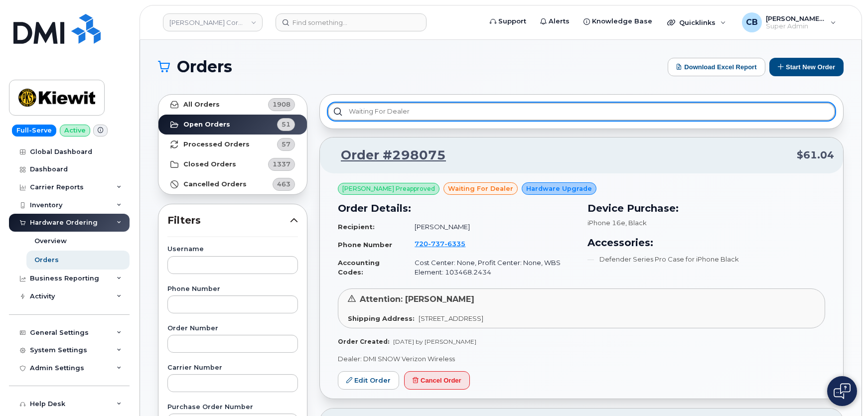
type input "Waiting for dealer"
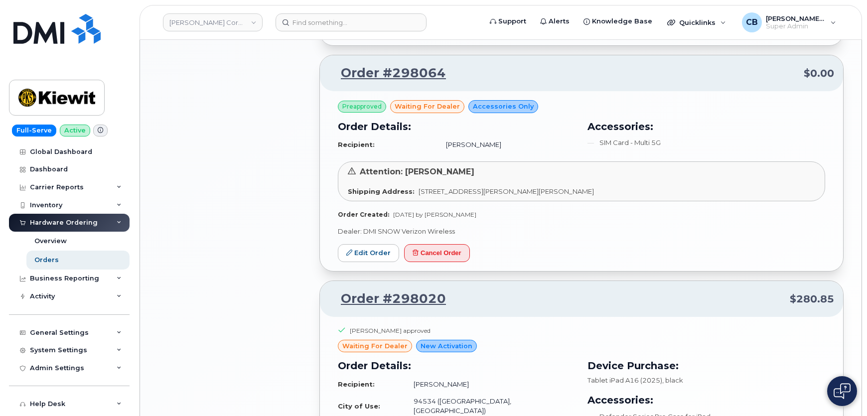
scroll to position [971, 0]
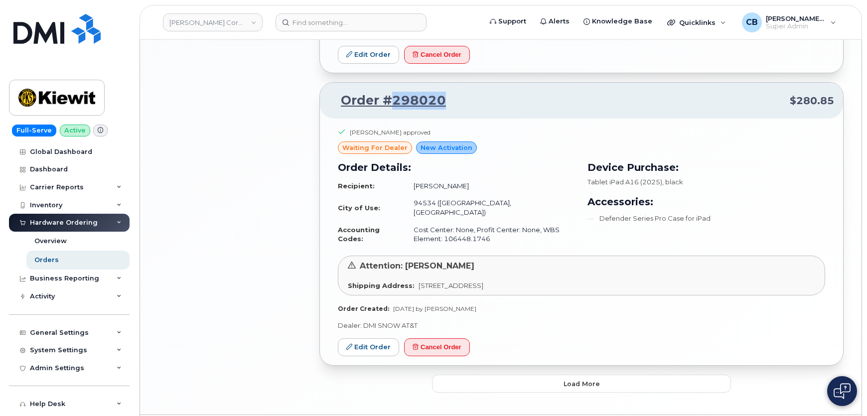
drag, startPoint x: 452, startPoint y: 76, endPoint x: 394, endPoint y: 76, distance: 58.3
click at [394, 92] on p "Order #298020 $280.85" at bounding box center [581, 101] width 505 height 18
copy link "298020"
click at [359, 338] on link "Edit Order" at bounding box center [368, 347] width 61 height 18
drag, startPoint x: 388, startPoint y: 278, endPoint x: 484, endPoint y: 279, distance: 95.6
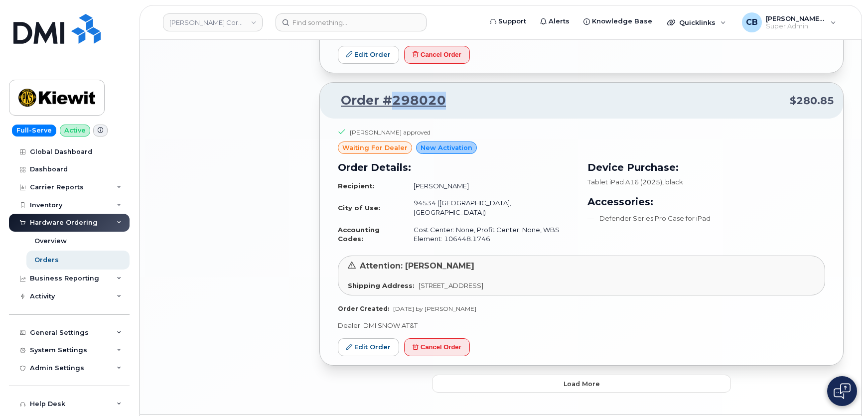
click at [484, 304] on div "Order Created: Aug 12, 2025 by Rachel Miller" at bounding box center [581, 308] width 487 height 8
click at [469, 283] on div "Katy Chan-Vien approved waiting for dealer New Activation Order Details: Recipi…" at bounding box center [581, 242] width 523 height 247
drag, startPoint x: 481, startPoint y: 279, endPoint x: 328, endPoint y: 275, distance: 153.0
click at [328, 275] on div "Katy Chan-Vien approved waiting for dealer New Activation Order Details: Recipi…" at bounding box center [581, 242] width 523 height 247
drag, startPoint x: 408, startPoint y: 164, endPoint x: 470, endPoint y: 166, distance: 61.8
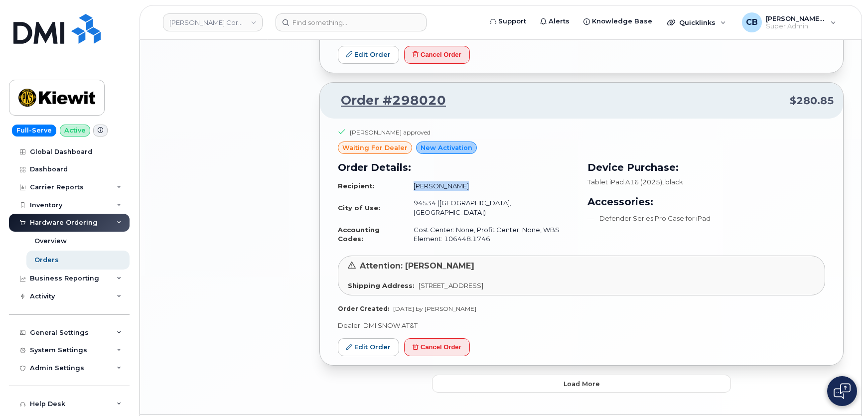
click at [470, 177] on td "Randall Kibbe" at bounding box center [489, 185] width 171 height 17
drag, startPoint x: 480, startPoint y: 279, endPoint x: 439, endPoint y: 273, distance: 40.7
click at [439, 273] on div "Katy Chan-Vien approved waiting for dealer New Activation Order Details: Recipi…" at bounding box center [581, 220] width 487 height 185
drag, startPoint x: 351, startPoint y: 114, endPoint x: 401, endPoint y: 114, distance: 50.3
click at [401, 128] on div "Katy Chan-Vien approved" at bounding box center [390, 132] width 81 height 8
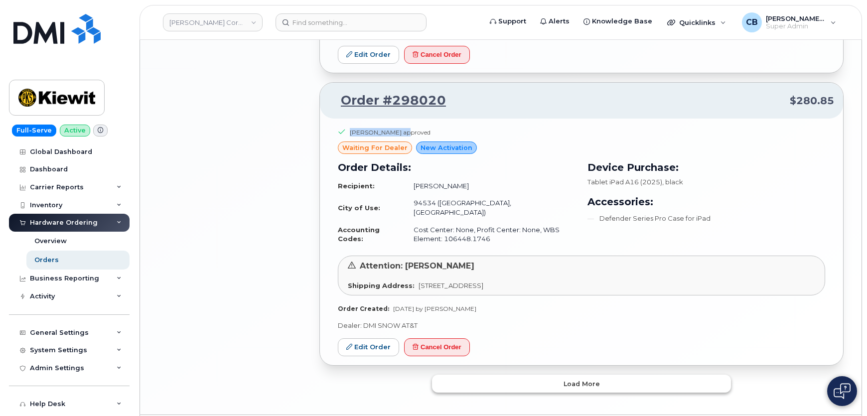
click at [606, 375] on button "Load more" at bounding box center [581, 384] width 299 height 18
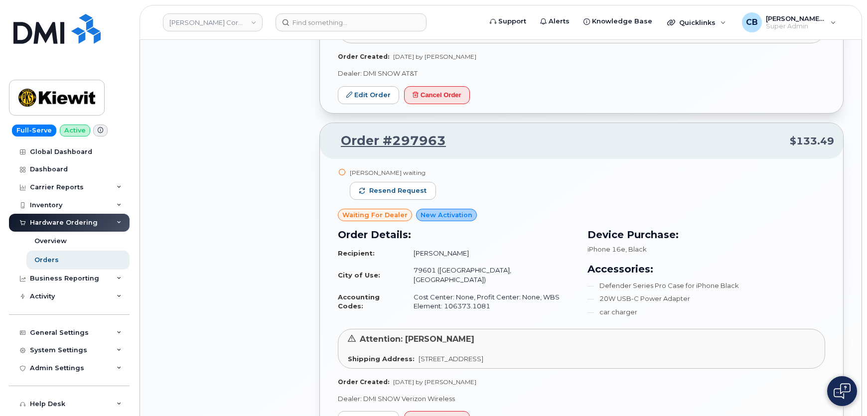
scroll to position [1243, 0]
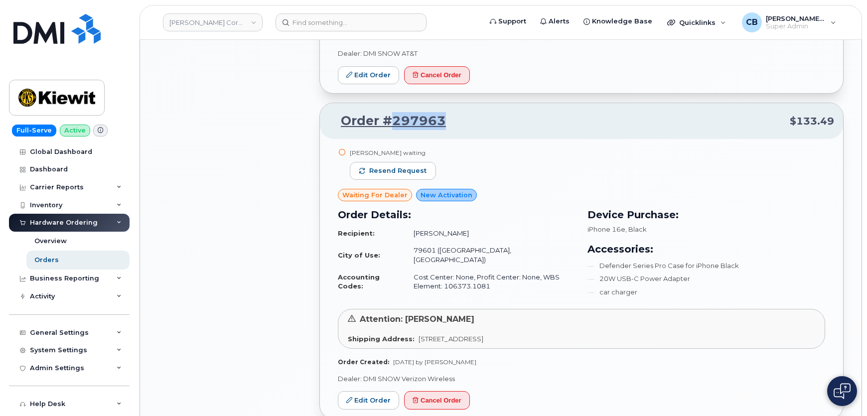
drag, startPoint x: 448, startPoint y: 91, endPoint x: 393, endPoint y: 89, distance: 54.3
click at [393, 112] on p "Order #297963 $133.49" at bounding box center [581, 121] width 505 height 18
copy link "297963"
click at [367, 391] on link "Edit Order" at bounding box center [368, 400] width 61 height 18
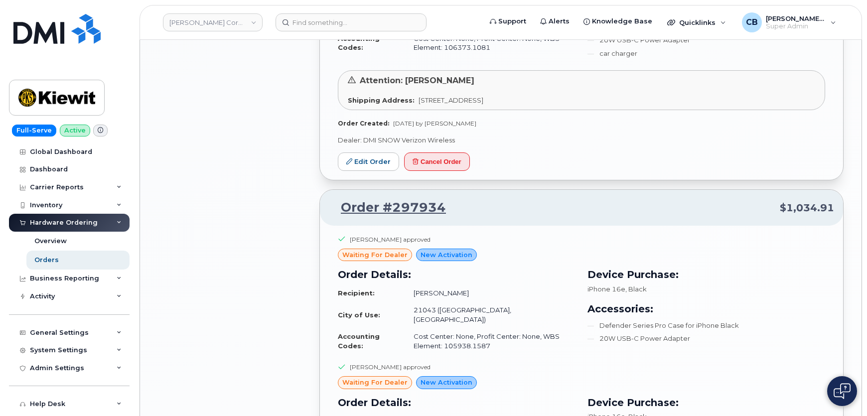
scroll to position [1515, 0]
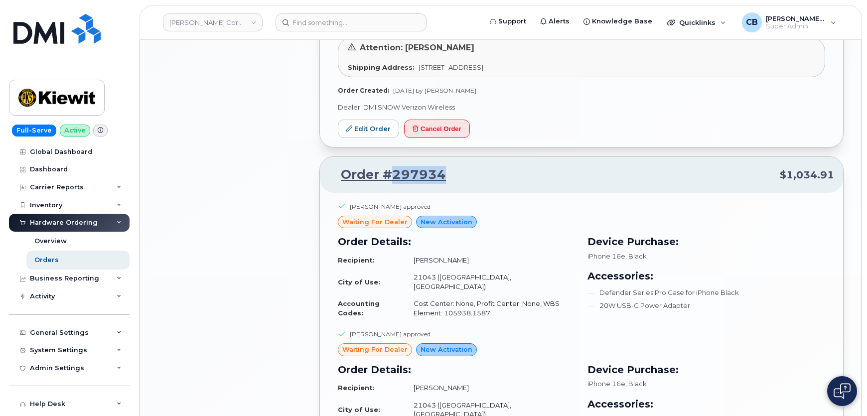
drag, startPoint x: 449, startPoint y: 143, endPoint x: 392, endPoint y: 149, distance: 57.1
click at [392, 166] on p "Order #297934 $1,034.91" at bounding box center [581, 175] width 505 height 18
copy link "297934"
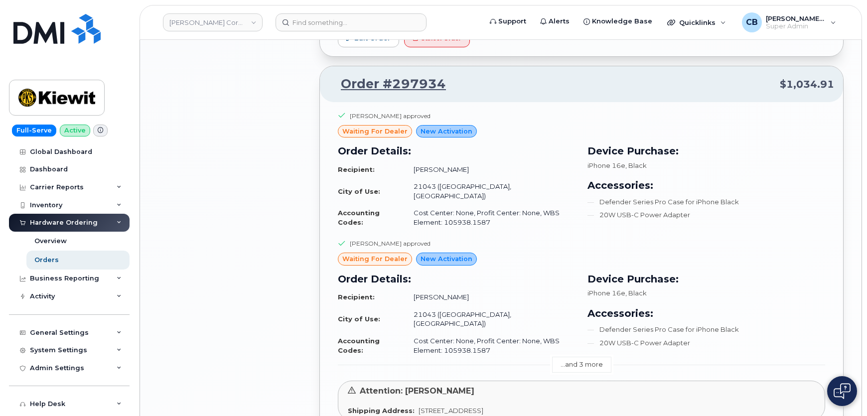
click at [583, 357] on link "...and 3 more" at bounding box center [581, 364] width 59 height 15
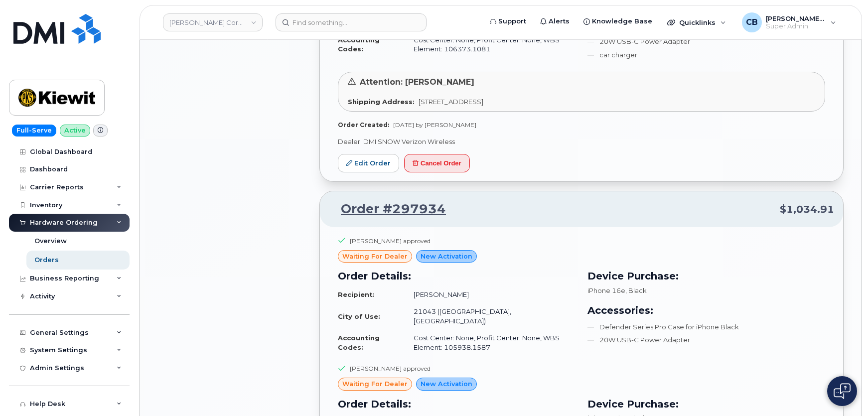
scroll to position [1515, 0]
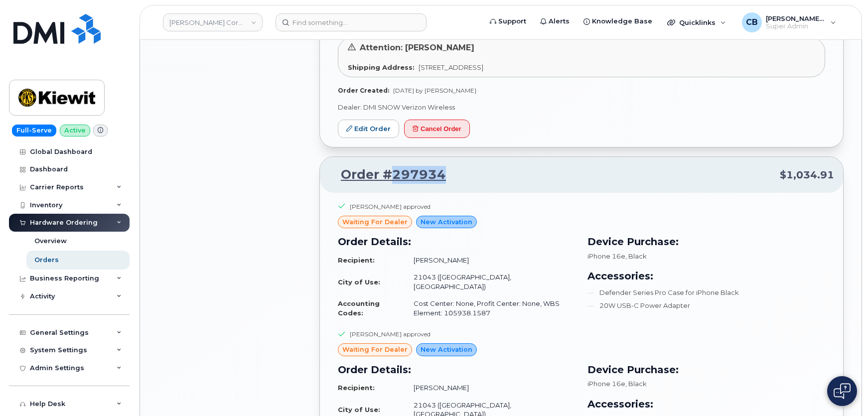
drag, startPoint x: 446, startPoint y: 148, endPoint x: 387, endPoint y: 143, distance: 60.0
click at [387, 166] on p "Order #297934 $1,034.91" at bounding box center [581, 175] width 505 height 18
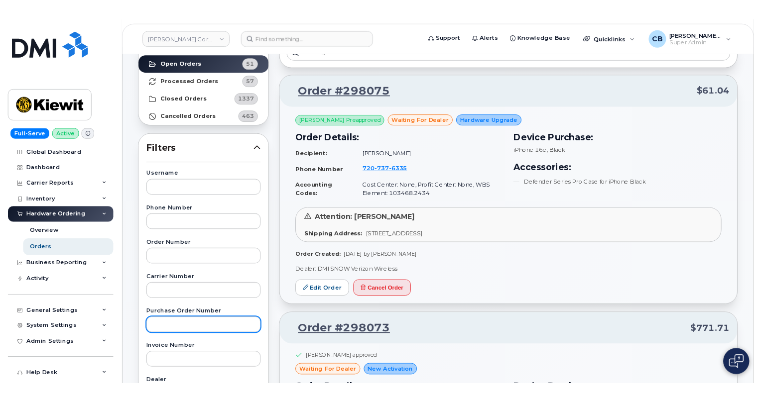
scroll to position [90, 0]
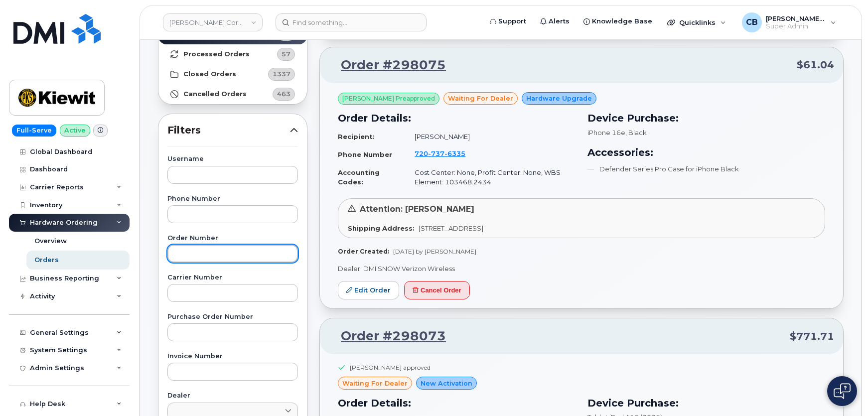
click at [195, 253] on input "text" at bounding box center [232, 254] width 130 height 18
paste input "297963"
type input "297963"
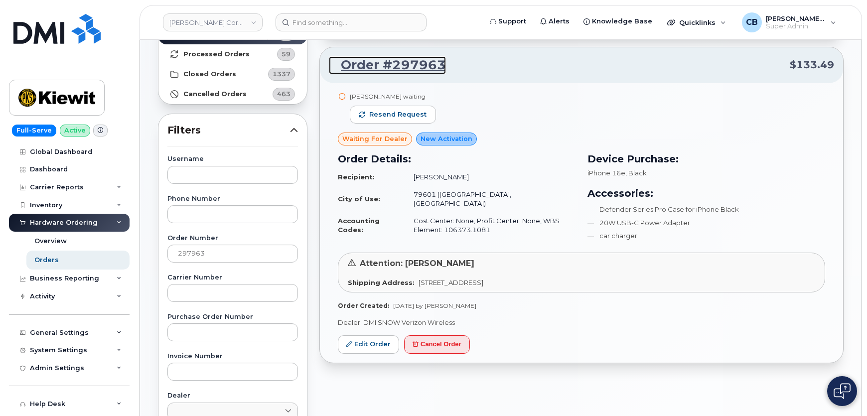
click at [425, 64] on link "Order #297963" at bounding box center [387, 65] width 117 height 18
click at [152, 207] on div "All Orders 1908 Open Orders 49 Processed Orders 59 Closed Orders 1337 Cancelled…" at bounding box center [232, 348] width 161 height 700
click at [208, 26] on link "[PERSON_NAME] Corporation" at bounding box center [213, 22] width 100 height 18
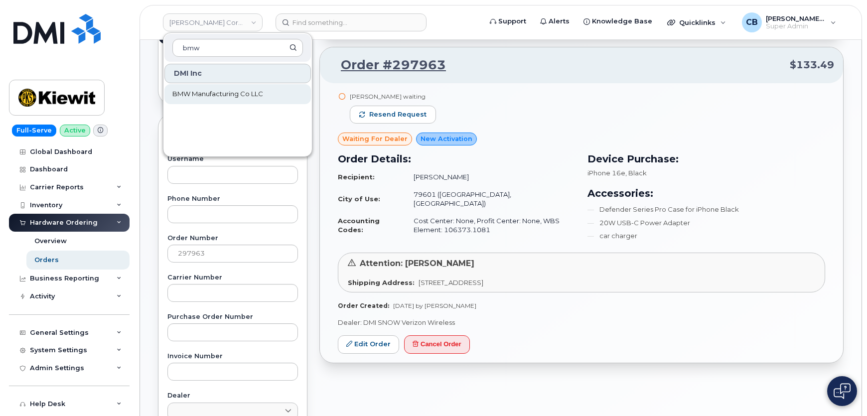
type input "bmw"
click at [209, 90] on span "BMW Manufacturing Co LLC" at bounding box center [217, 94] width 91 height 10
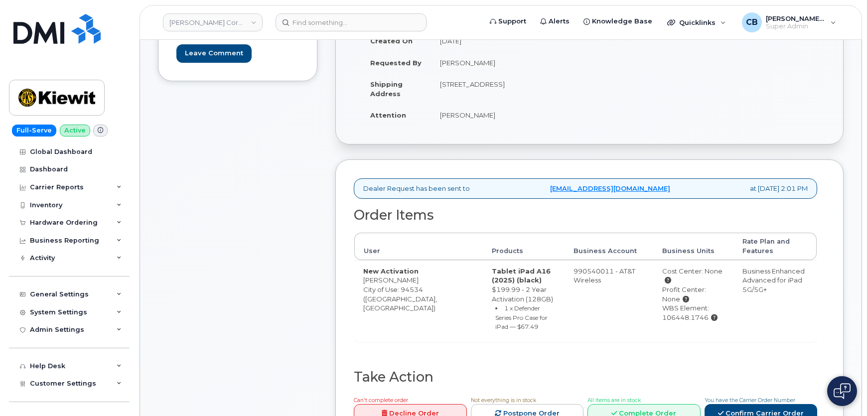
scroll to position [271, 0]
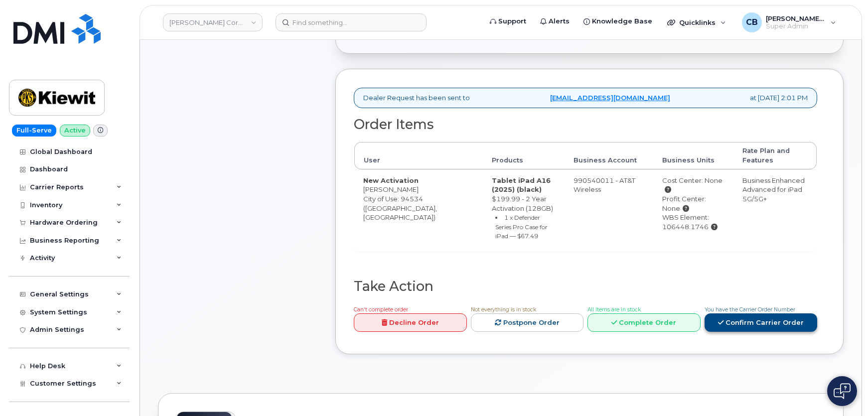
click at [738, 313] on link "Confirm Carrier Order" at bounding box center [760, 322] width 113 height 18
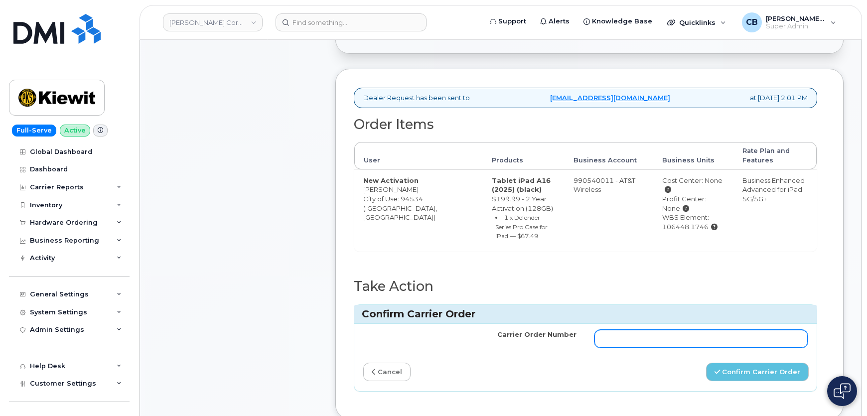
click at [636, 330] on input "Carrier Order Number" at bounding box center [700, 339] width 213 height 18
paste input "0-154213539350354"
type input "10-154213539350354"
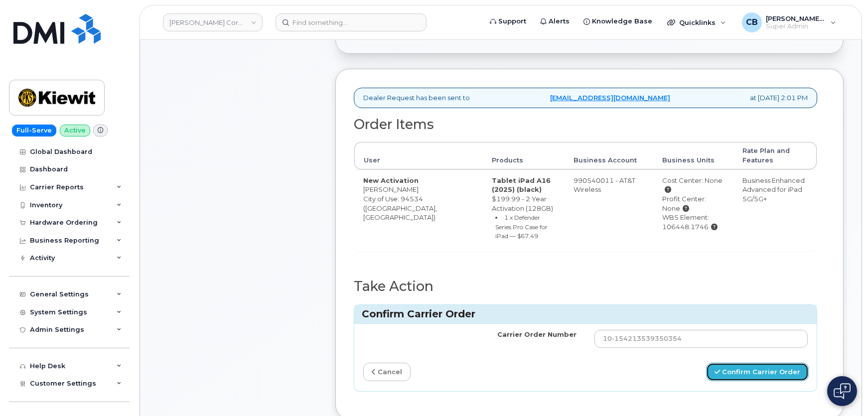
click at [769, 363] on button "Confirm Carrier Order" at bounding box center [757, 372] width 103 height 18
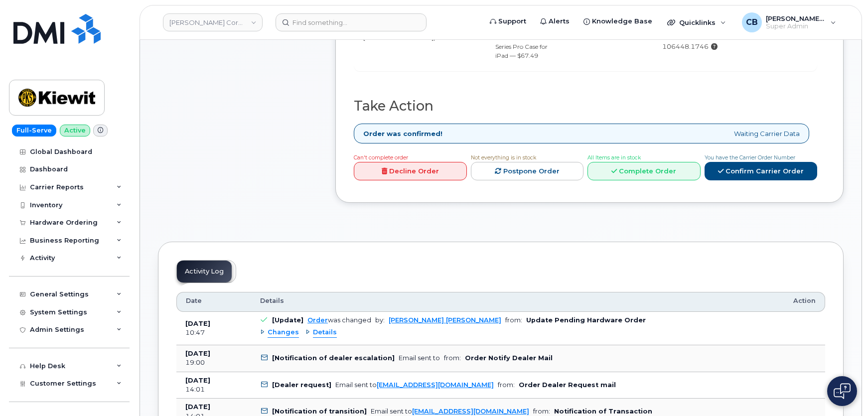
scroll to position [453, 0]
click at [329, 327] on span "Details" at bounding box center [325, 331] width 24 height 9
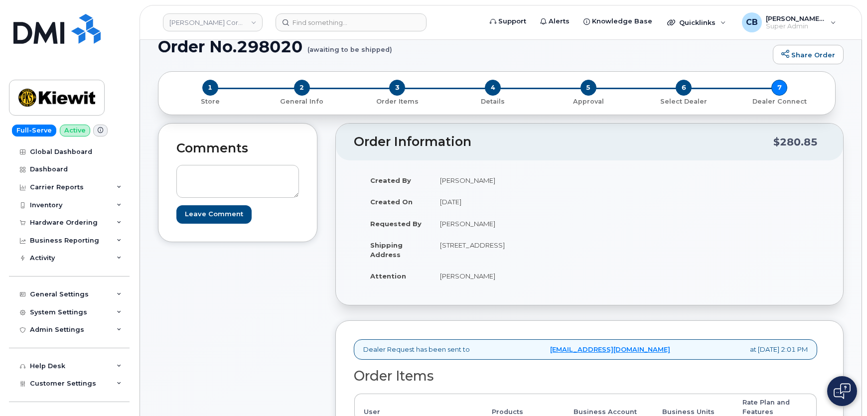
scroll to position [0, 0]
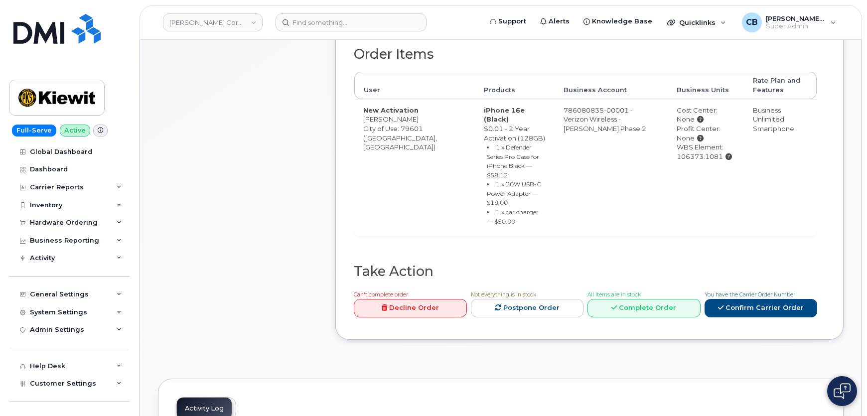
scroll to position [362, 0]
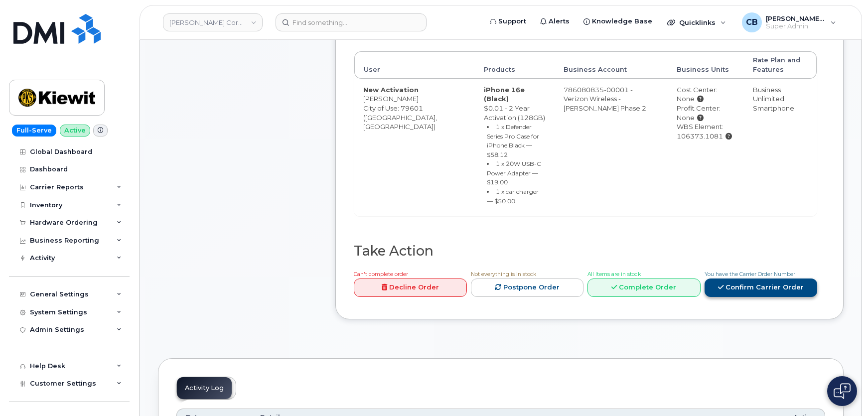
click at [742, 278] on link "Confirm Carrier Order" at bounding box center [760, 287] width 113 height 18
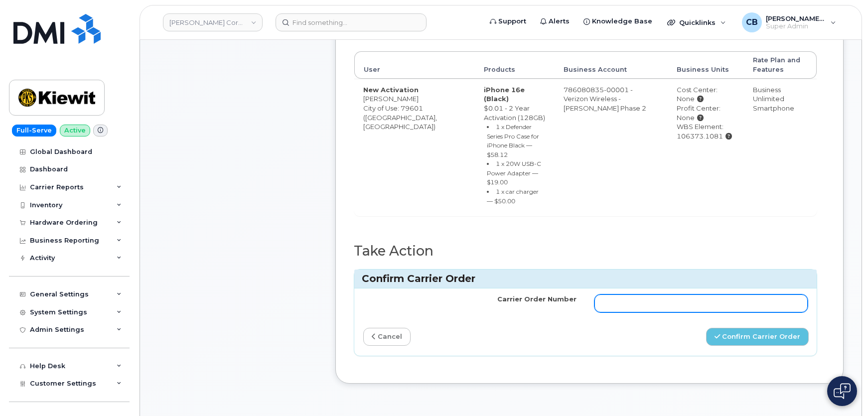
click at [635, 294] on input "Carrier Order Number" at bounding box center [700, 303] width 213 height 18
paste input "MB3000586712794"
type input "MB3000586712794"
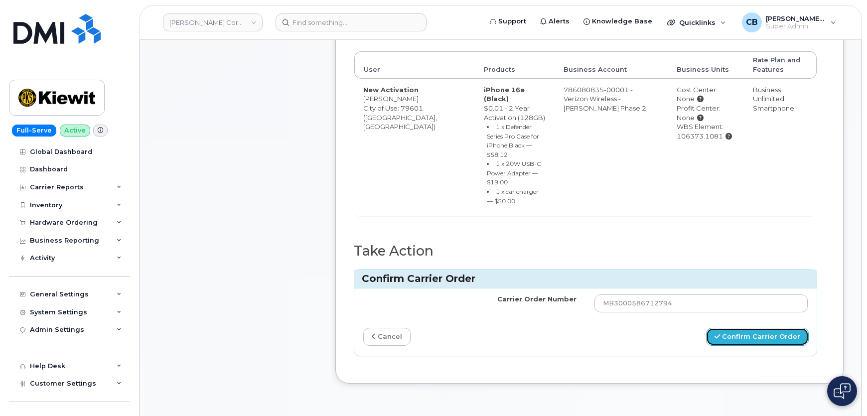
click at [737, 328] on button "Confirm Carrier Order" at bounding box center [757, 337] width 103 height 18
drag, startPoint x: 375, startPoint y: 62, endPoint x: 384, endPoint y: 61, distance: 8.5
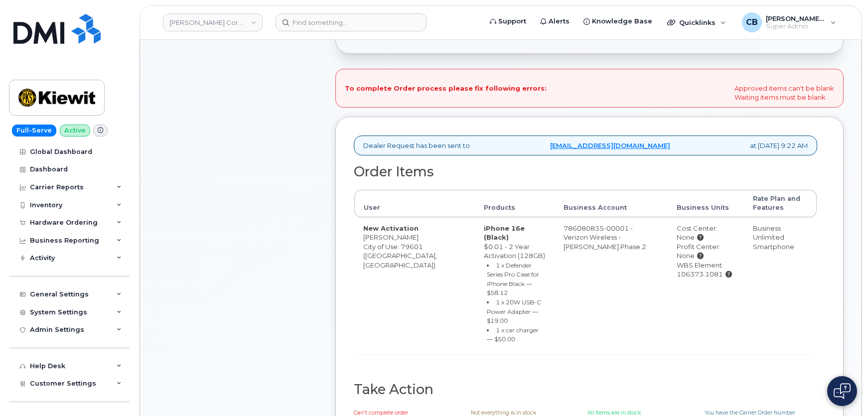
scroll to position [362, 0]
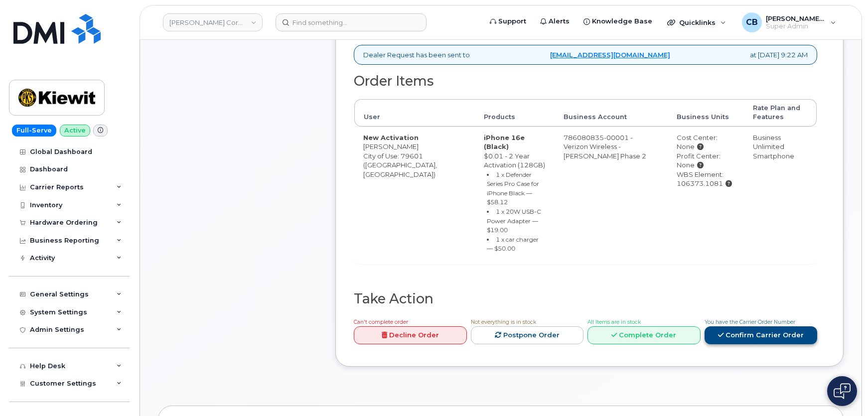
click at [738, 326] on link "Confirm Carrier Order" at bounding box center [760, 335] width 113 height 18
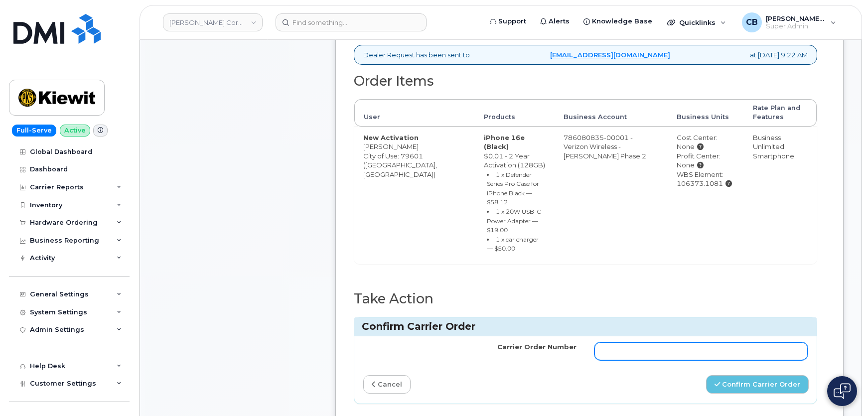
click at [656, 342] on input "Carrier Order Number" at bounding box center [700, 351] width 213 height 18
paste input "MB3000586712794"
click at [603, 342] on input "MB3000586712794" at bounding box center [700, 351] width 213 height 18
type input "MB3000586712794"
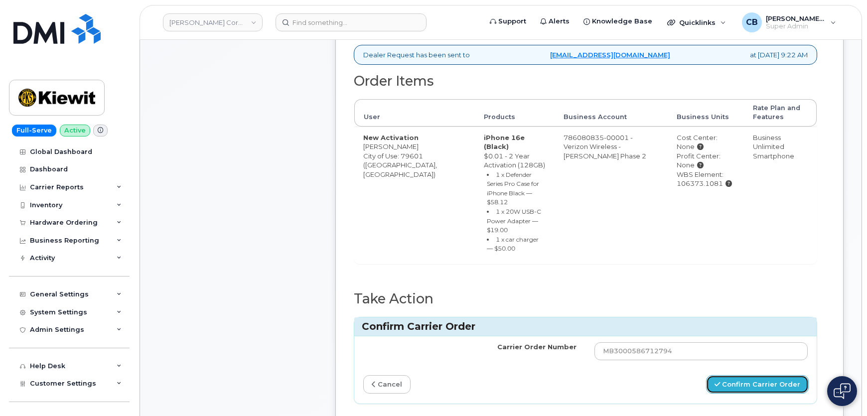
click at [744, 375] on button "Confirm Carrier Order" at bounding box center [757, 384] width 103 height 18
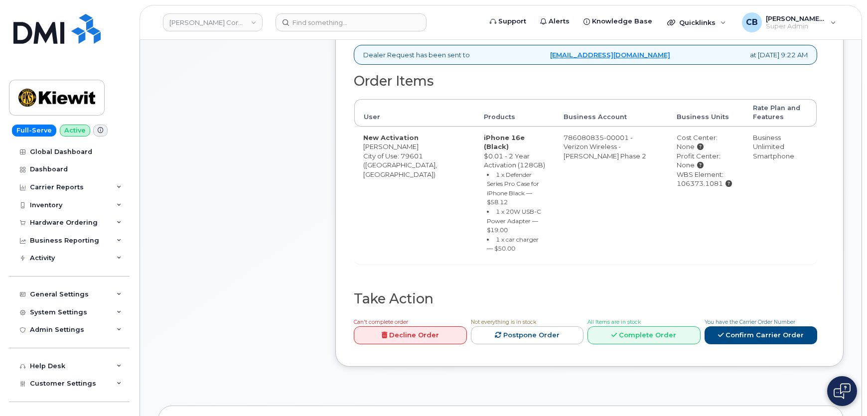
scroll to position [271, 0]
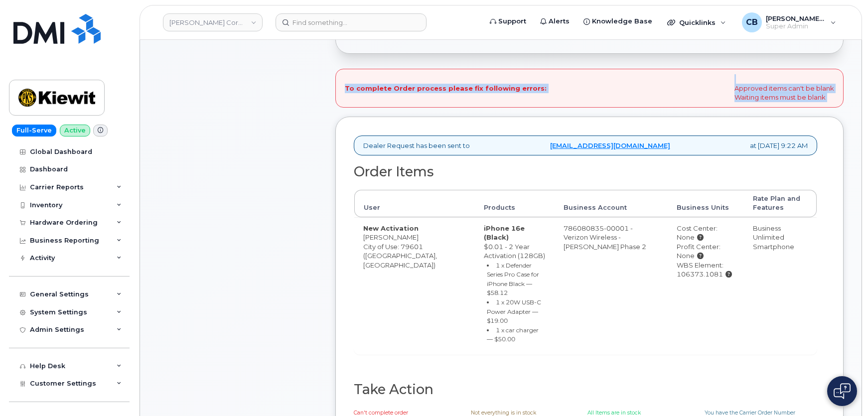
drag, startPoint x: 329, startPoint y: 60, endPoint x: 454, endPoint y: 117, distance: 137.3
click at [454, 117] on div "Comments Leave Comment Order Information $133.49 Created By [PERSON_NAME] Creat…" at bounding box center [500, 171] width 685 height 601
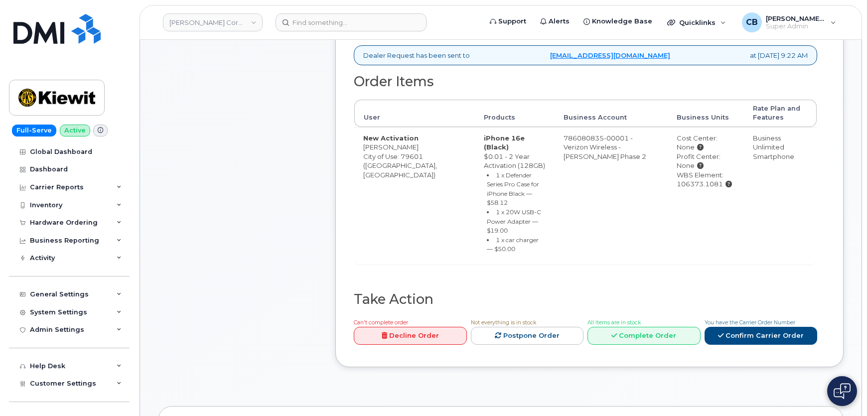
scroll to position [362, 0]
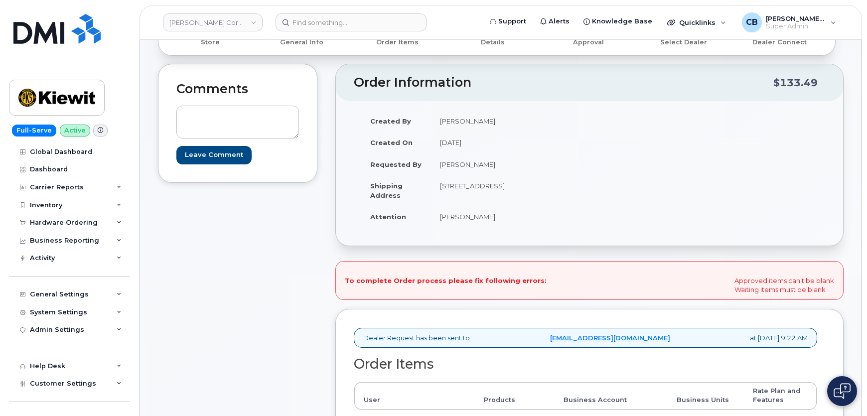
scroll to position [90, 0]
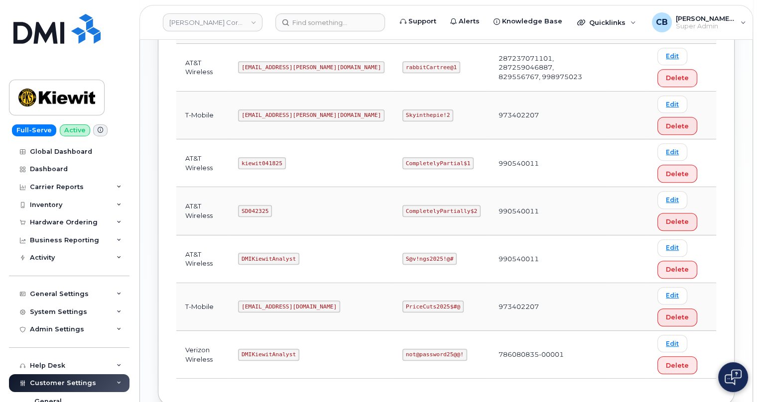
scroll to position [540, 0]
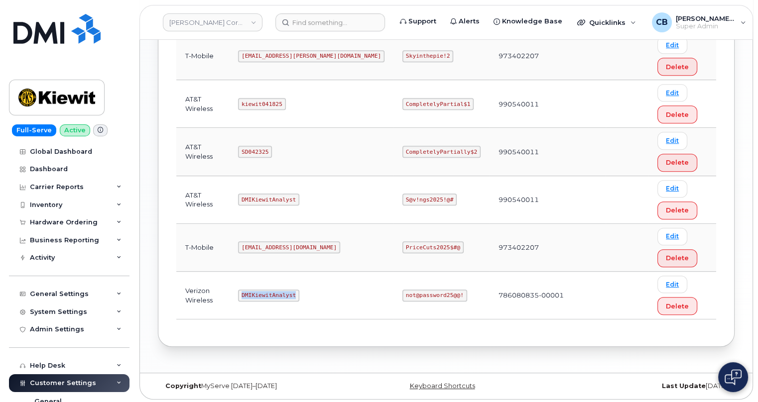
drag, startPoint x: 298, startPoint y: 294, endPoint x: 246, endPoint y: 290, distance: 51.9
click at [246, 290] on code "DMIKiewitAnalyst" at bounding box center [268, 296] width 61 height 12
copy code "DMIKiewitAnalyst"
drag, startPoint x: 417, startPoint y: 290, endPoint x: 356, endPoint y: 291, distance: 61.3
click at [393, 291] on td "not@password25@@!" at bounding box center [441, 296] width 96 height 48
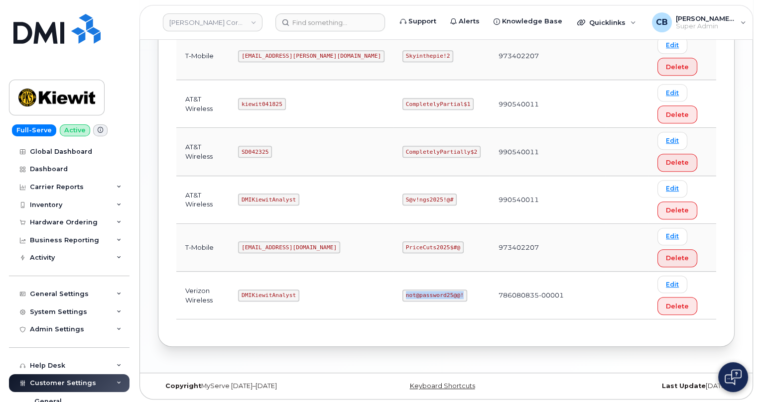
copy code "not@password25@@!"
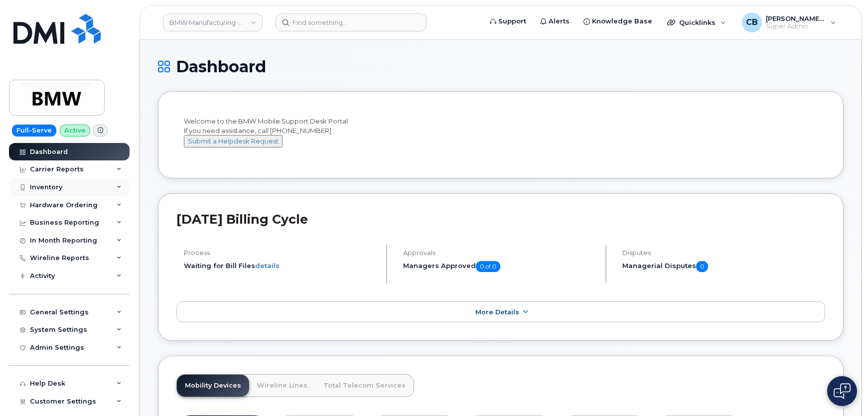
click at [60, 190] on div "Inventory" at bounding box center [46, 187] width 32 height 8
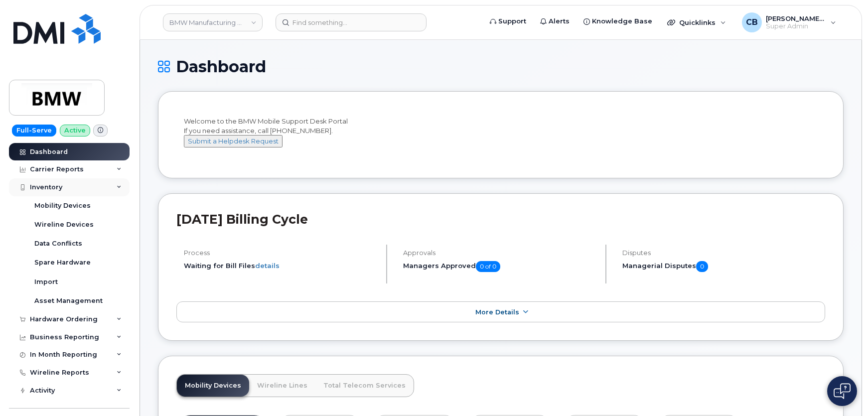
click at [57, 191] on div "Inventory" at bounding box center [69, 187] width 121 height 18
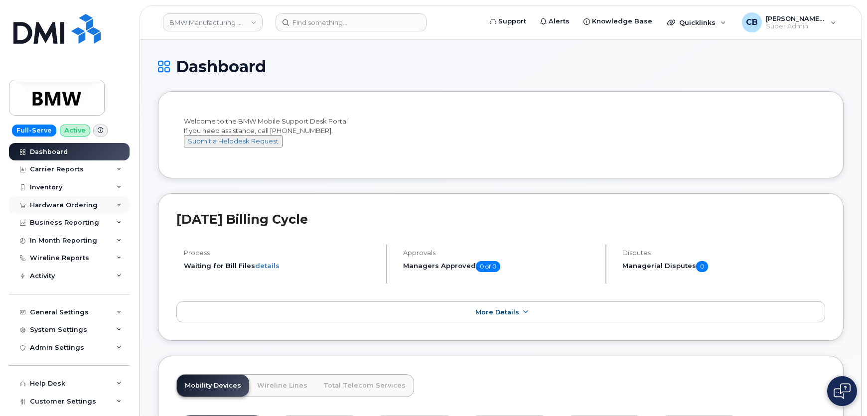
click at [64, 207] on div "Hardware Ordering" at bounding box center [64, 205] width 68 height 8
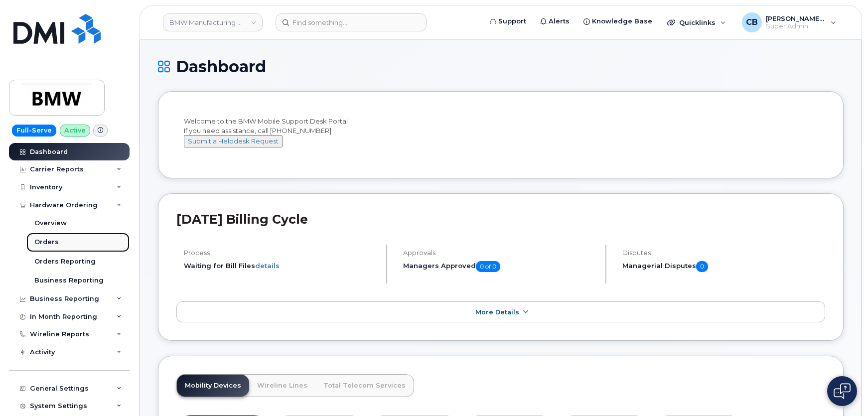
click at [60, 243] on link "Orders" at bounding box center [77, 242] width 103 height 19
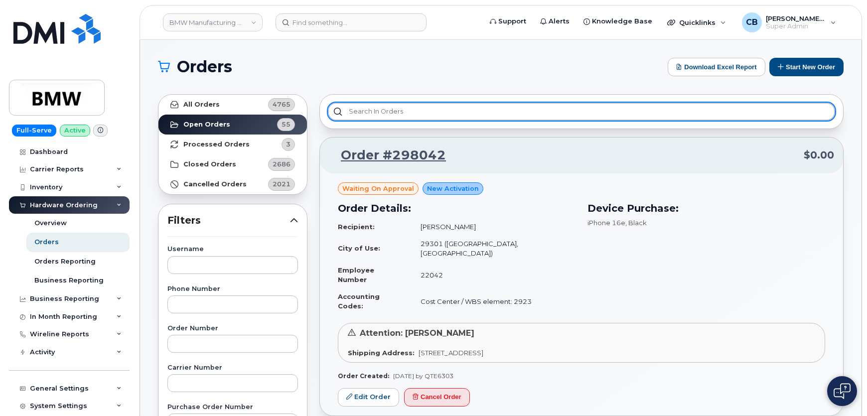
click at [377, 119] on input "text" at bounding box center [581, 112] width 507 height 18
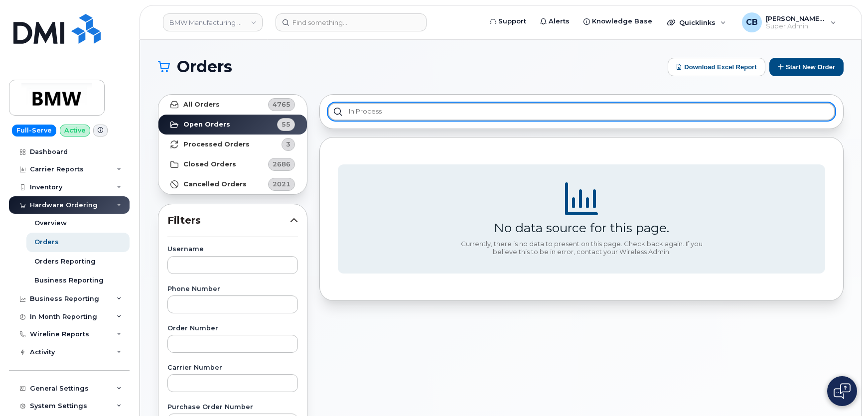
type input "In Process"
drag, startPoint x: 390, startPoint y: 108, endPoint x: 313, endPoint y: 108, distance: 76.7
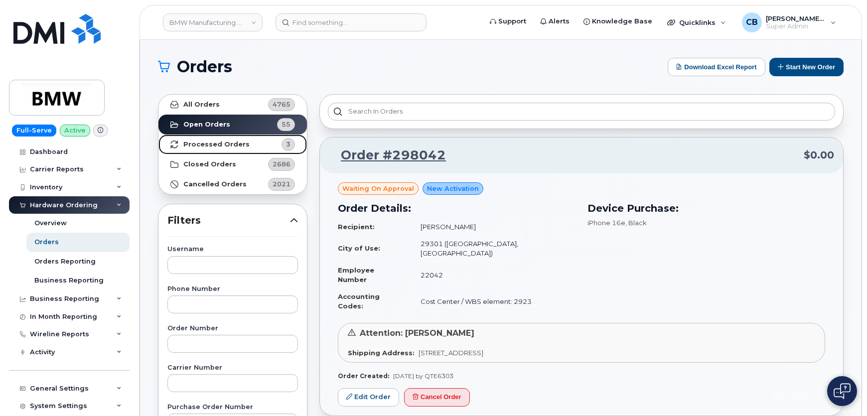
click at [216, 144] on strong "Processed Orders" at bounding box center [216, 144] width 66 height 8
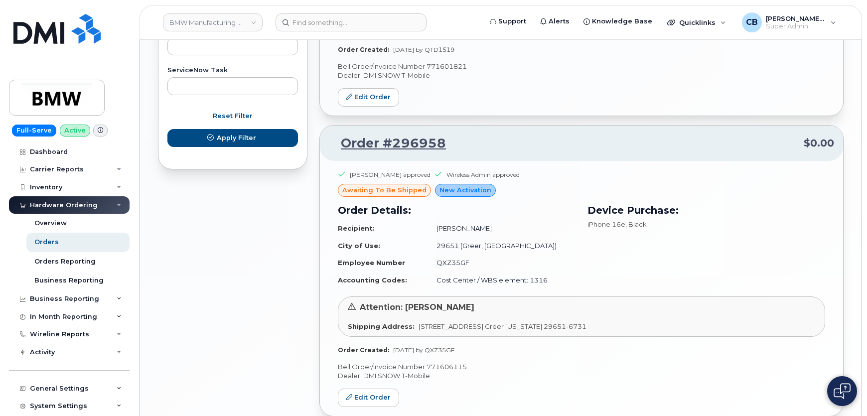
scroll to position [670, 0]
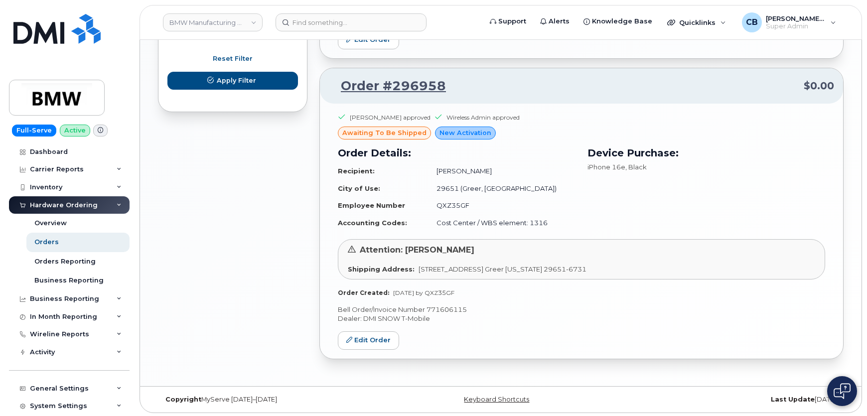
click at [458, 309] on p "Bell Order/Invoice Number 771606115" at bounding box center [581, 309] width 487 height 9
copy p "771606115"
drag, startPoint x: 451, startPoint y: 85, endPoint x: 392, endPoint y: 87, distance: 59.3
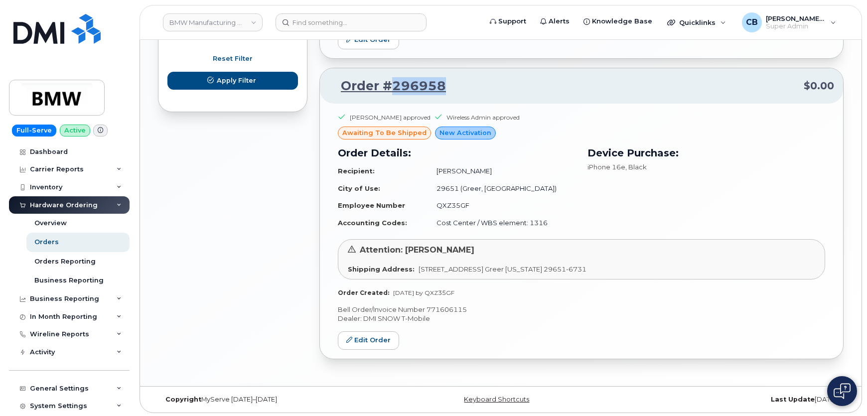
click at [392, 87] on p "Order #296958 $0.00" at bounding box center [581, 86] width 505 height 18
copy link "296958"
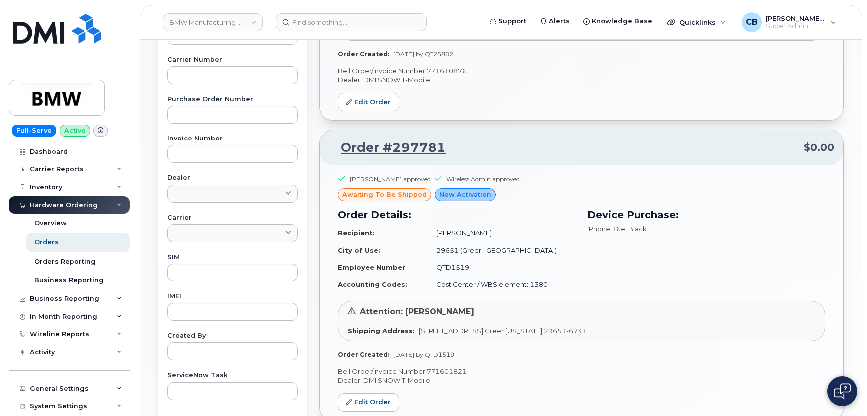
scroll to position [0, 0]
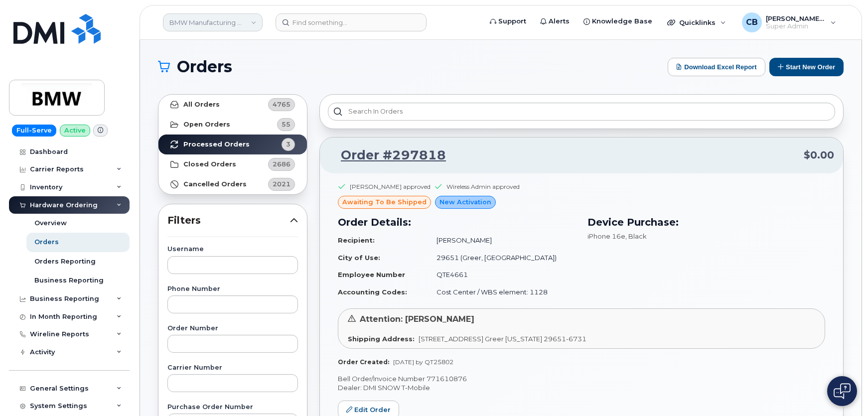
click at [254, 25] on link "BMW Manufacturing Co LLC" at bounding box center [213, 22] width 100 height 18
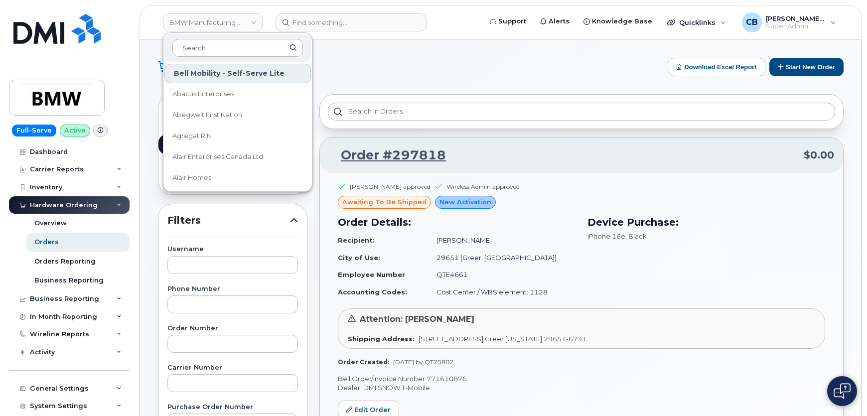
click at [197, 47] on input at bounding box center [237, 48] width 130 height 18
type input "c"
click at [251, 20] on link "BMW Manufacturing Co LLC" at bounding box center [213, 22] width 100 height 18
click at [248, 49] on input at bounding box center [237, 48] width 130 height 18
type input "s"
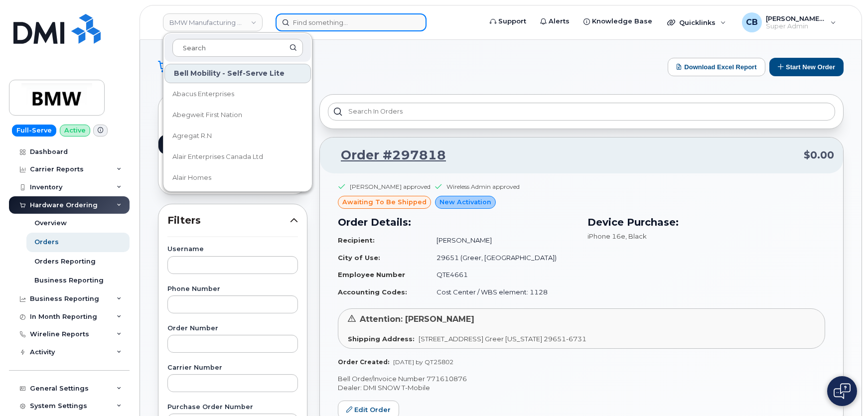
click at [302, 27] on input at bounding box center [350, 22] width 151 height 18
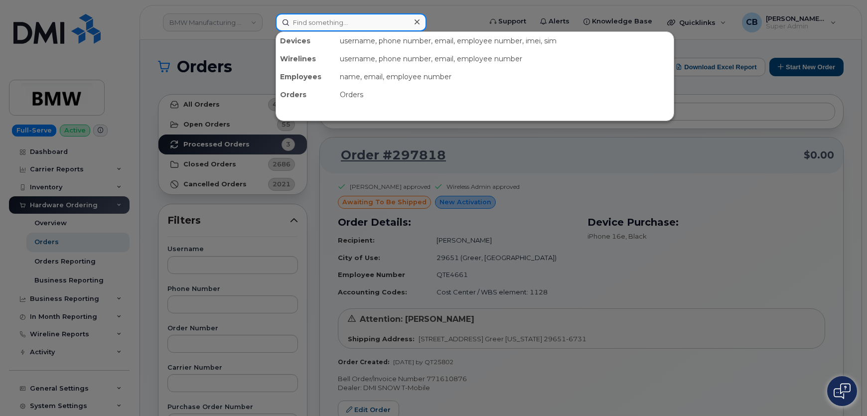
paste input "63124"
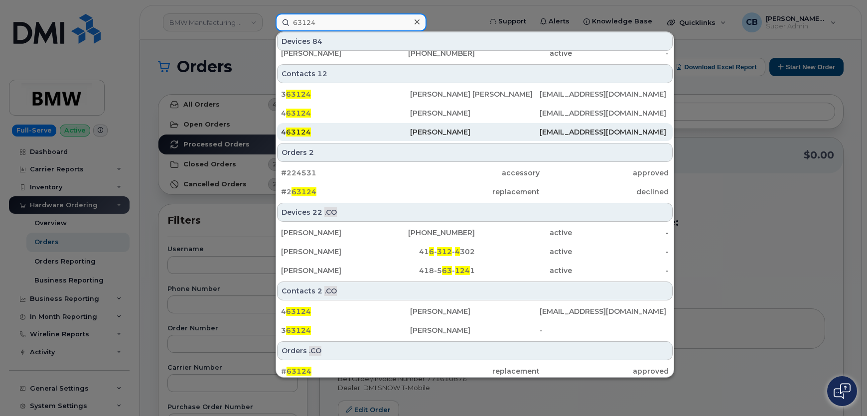
scroll to position [372, 0]
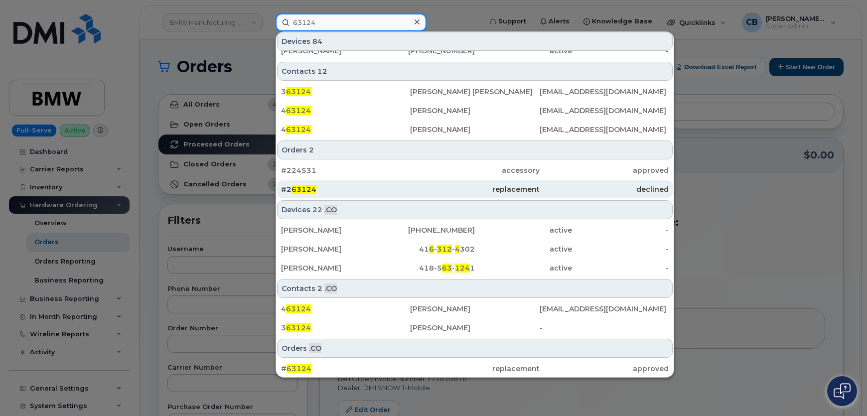
type input "63124"
click at [307, 188] on span "63124" at bounding box center [303, 189] width 25 height 9
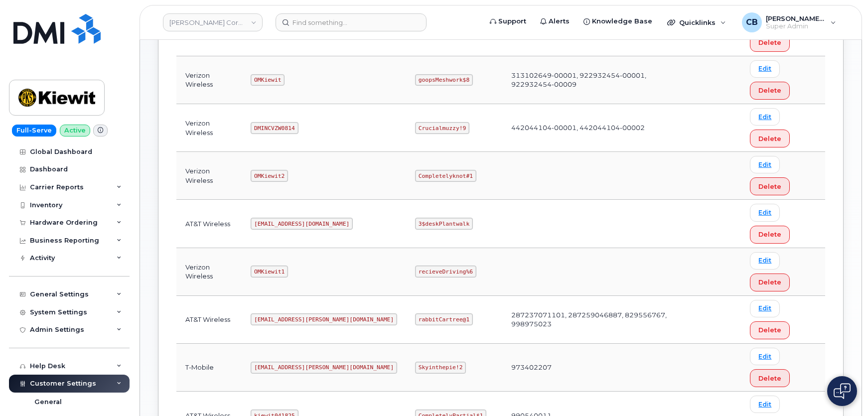
scroll to position [239, 0]
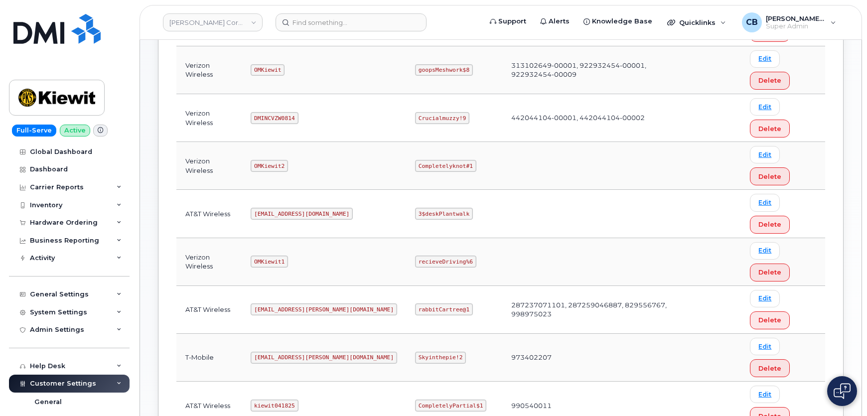
copy code "DMIKiewitAnalyst"
drag, startPoint x: 430, startPoint y: 318, endPoint x: 379, endPoint y: 317, distance: 50.8
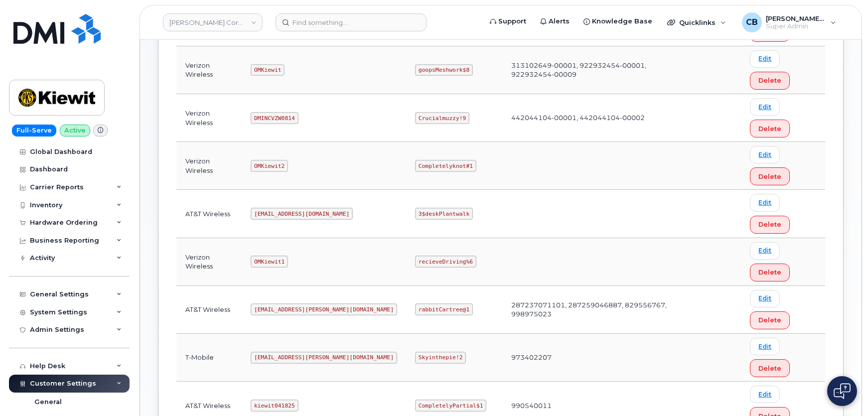
copy code "not@password25@@!"
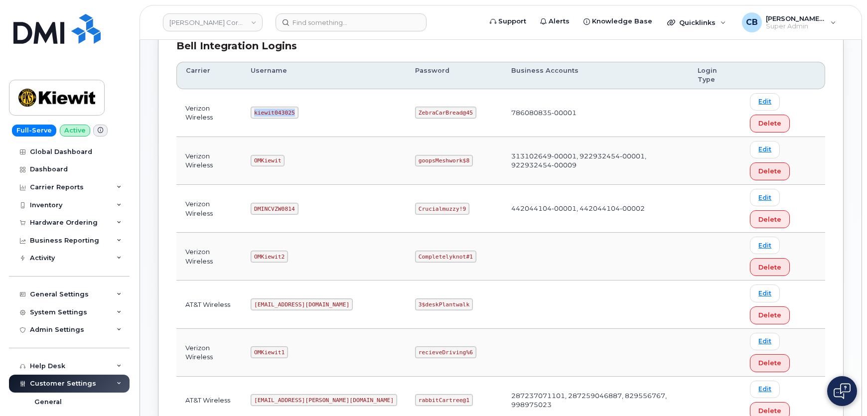
drag, startPoint x: 297, startPoint y: 94, endPoint x: 261, endPoint y: 96, distance: 36.4
click at [261, 107] on code "kiewit043025" at bounding box center [274, 113] width 47 height 12
drag, startPoint x: 152, startPoint y: 103, endPoint x: 130, endPoint y: 140, distance: 42.9
click at [152, 103] on div "Carrier Logins Add Carrier Login Accounts Logins Bell NAGs Bell Integration Log…" at bounding box center [500, 328] width 721 height 873
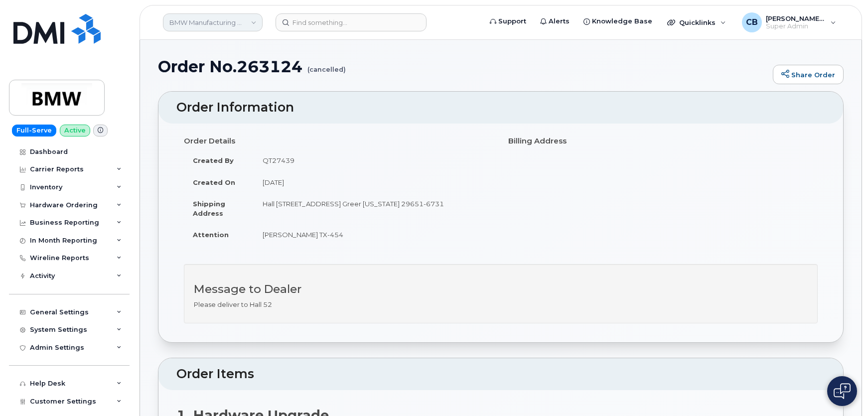
click at [256, 20] on link "BMW Manufacturing Co LLC" at bounding box center [213, 22] width 100 height 18
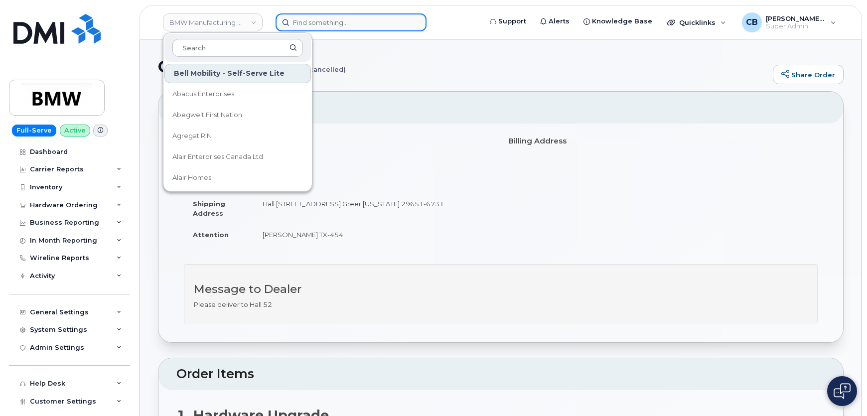
click at [363, 25] on input at bounding box center [350, 22] width 151 height 18
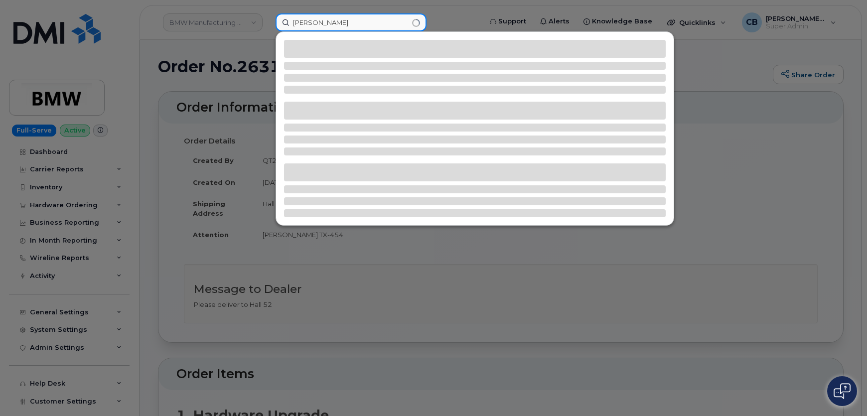
type input "Parry parry"
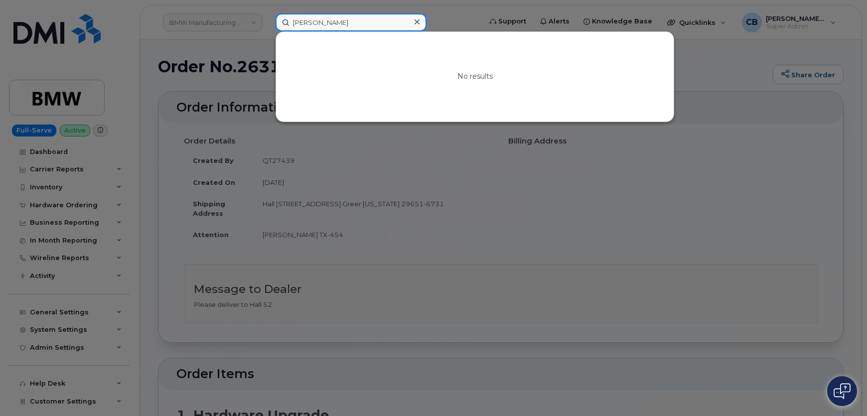
drag, startPoint x: 361, startPoint y: 24, endPoint x: 245, endPoint y: 23, distance: 115.6
click at [267, 23] on div "Parry parry No results" at bounding box center [374, 22] width 215 height 18
click at [311, 22] on input at bounding box center [350, 22] width 151 height 18
paste input "7803007100"
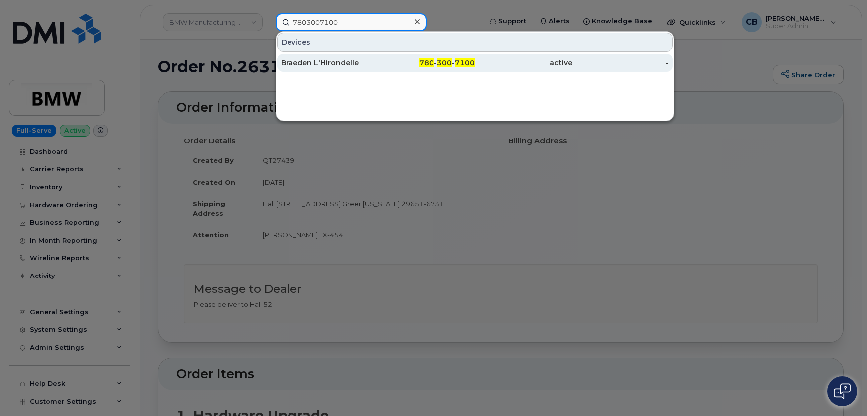
type input "7803007100"
click at [323, 60] on div "Braeden L'Hirondelle" at bounding box center [329, 63] width 97 height 10
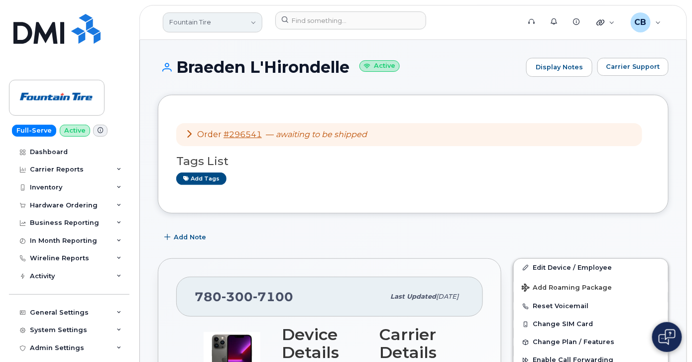
click at [226, 25] on link "Fountain Tire" at bounding box center [213, 22] width 100 height 20
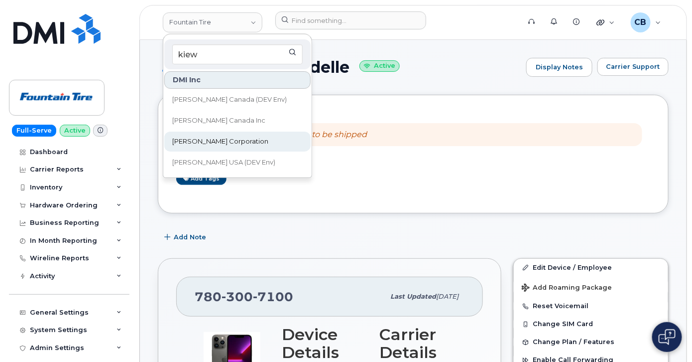
type input "kiew"
click at [203, 139] on span "[PERSON_NAME] Corporation" at bounding box center [220, 141] width 96 height 10
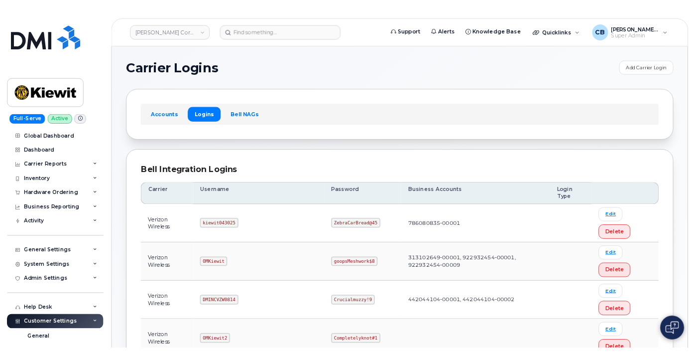
scroll to position [148, 0]
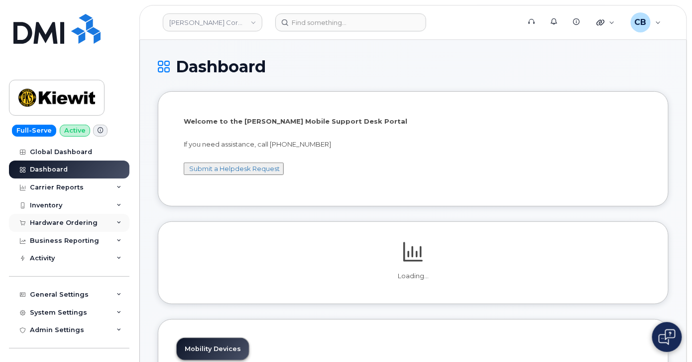
click at [56, 221] on div "Hardware Ordering" at bounding box center [64, 223] width 68 height 8
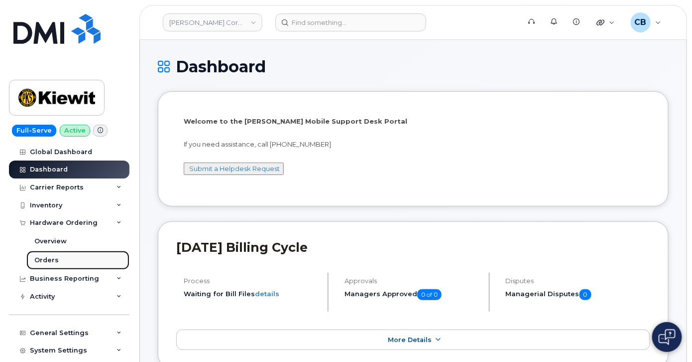
click at [42, 260] on div "Orders" at bounding box center [46, 260] width 24 height 9
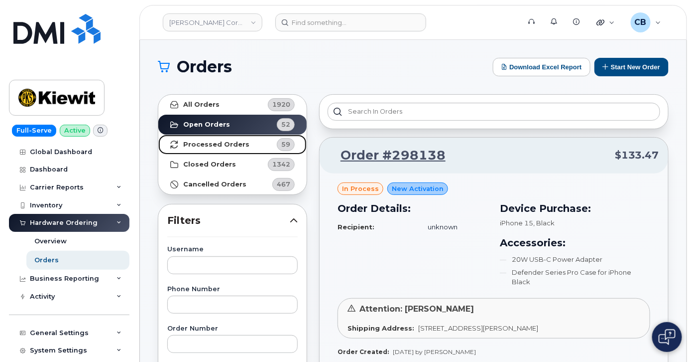
click at [207, 142] on strong "Processed Orders" at bounding box center [216, 144] width 66 height 8
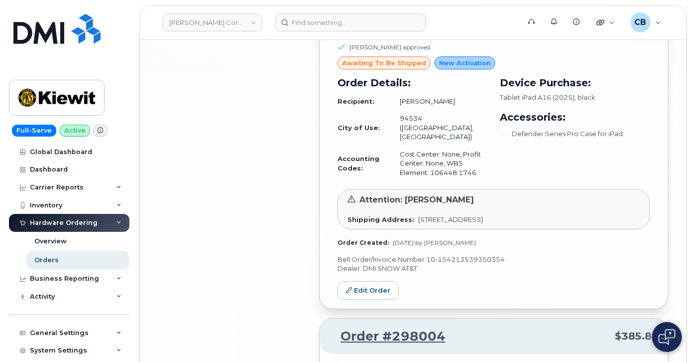
scroll to position [2288, 0]
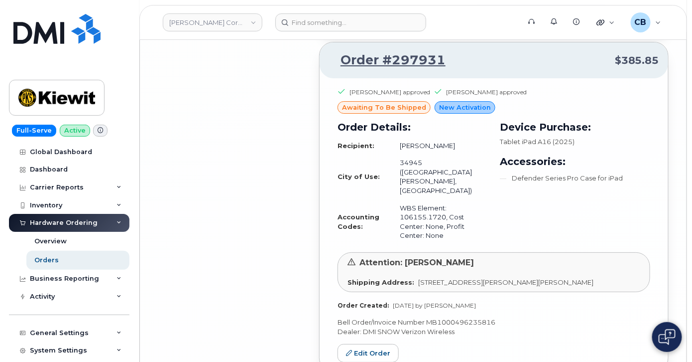
scroll to position [5108, 0]
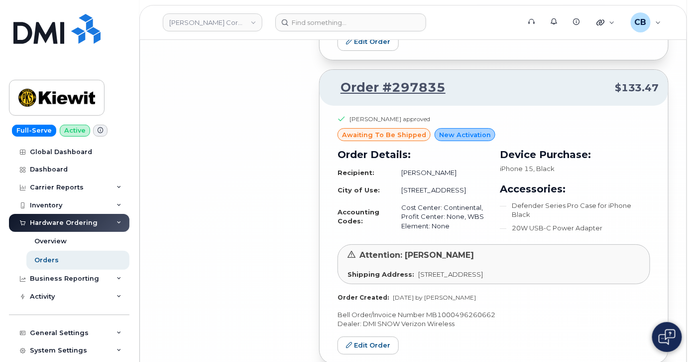
scroll to position [7654, 0]
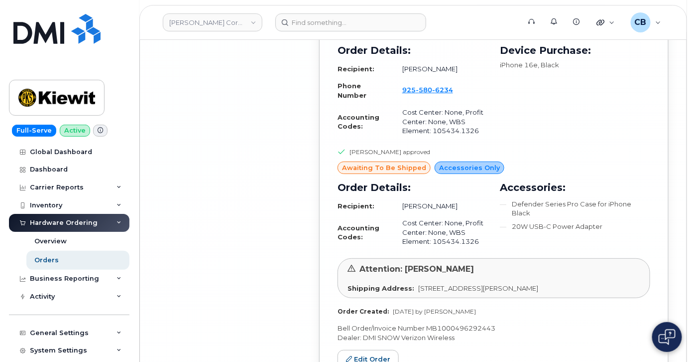
scroll to position [10201, 0]
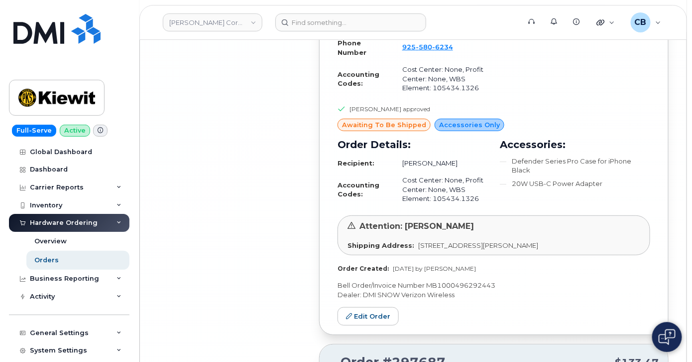
drag, startPoint x: 490, startPoint y: 301, endPoint x: 477, endPoint y: 297, distance: 14.2
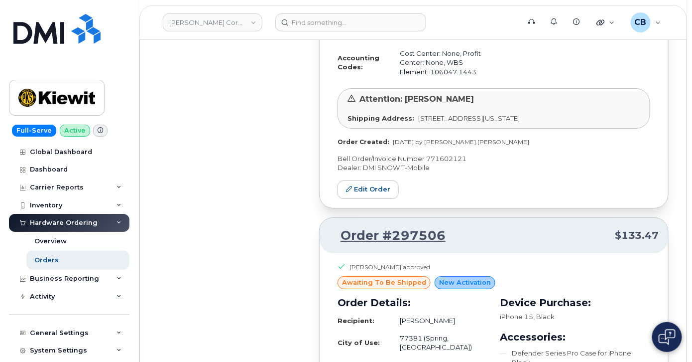
scroll to position [12576, 0]
drag, startPoint x: 447, startPoint y: 74, endPoint x: 392, endPoint y: 71, distance: 55.4
copy link "297496"
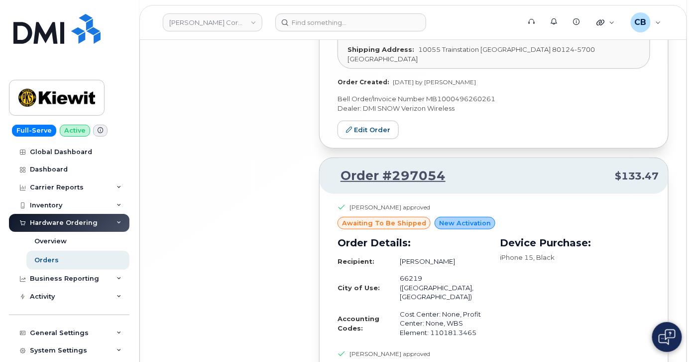
scroll to position [15405, 0]
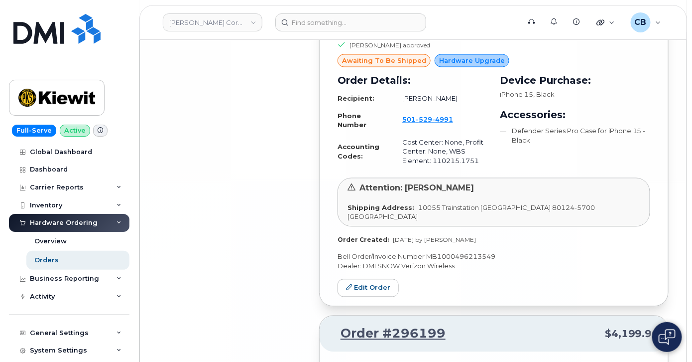
scroll to position [18346, 0]
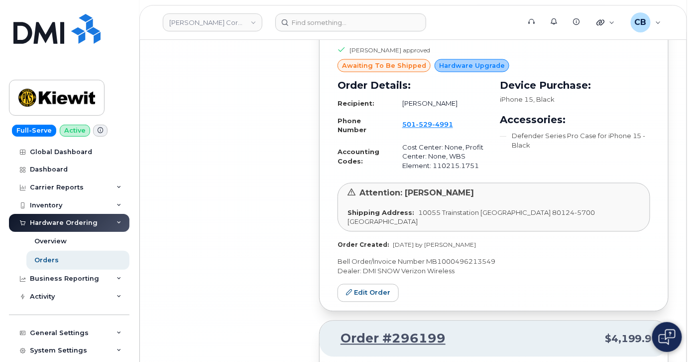
drag, startPoint x: 445, startPoint y: 80, endPoint x: 390, endPoint y: 78, distance: 54.8
copy link "295746"
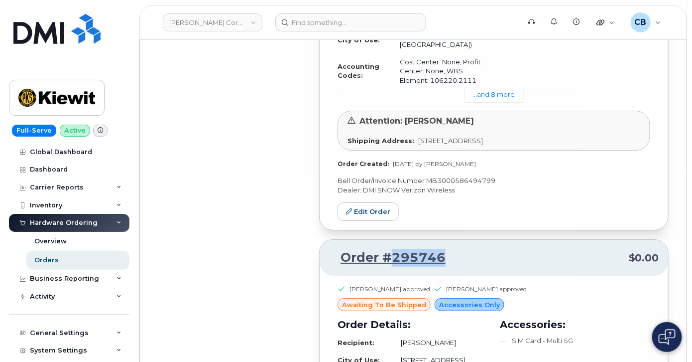
scroll to position [19012, 0]
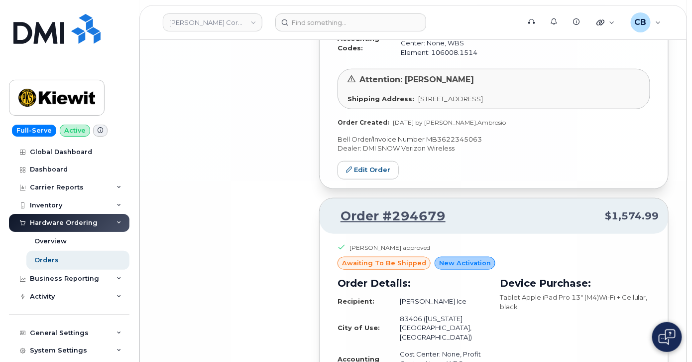
scroll to position [19256, 0]
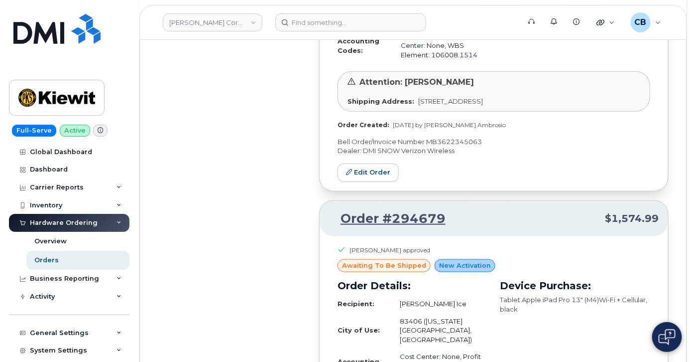
drag, startPoint x: 448, startPoint y: 82, endPoint x: 390, endPoint y: 76, distance: 58.1
copy link "293159"
click at [48, 204] on div "Inventory" at bounding box center [46, 205] width 32 height 8
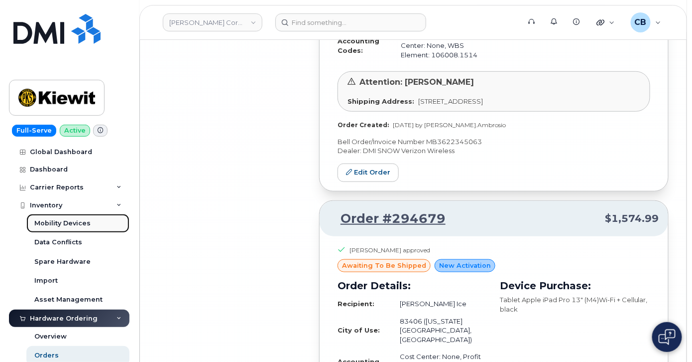
click at [42, 219] on div "Mobility Devices" at bounding box center [62, 223] width 56 height 9
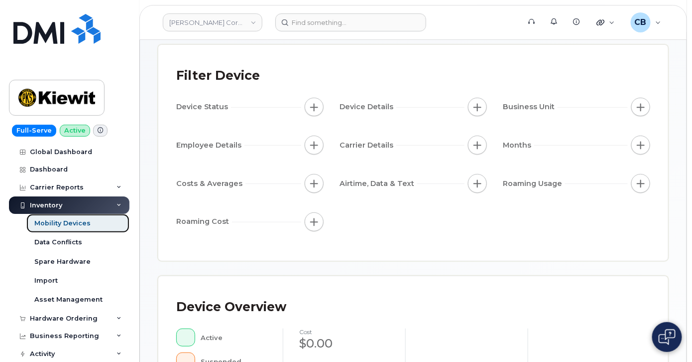
scroll to position [67, 0]
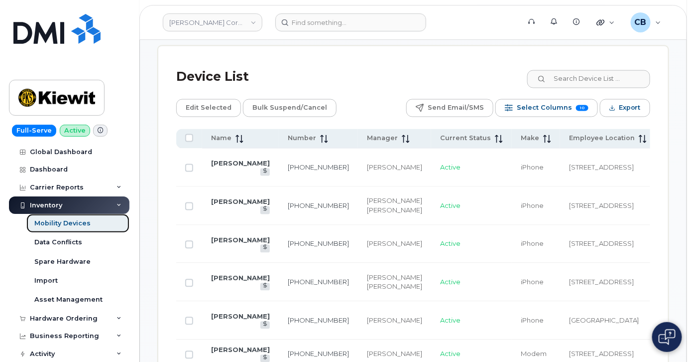
scroll to position [555, 0]
click at [218, 159] on link "[PERSON_NAME]" at bounding box center [240, 163] width 59 height 8
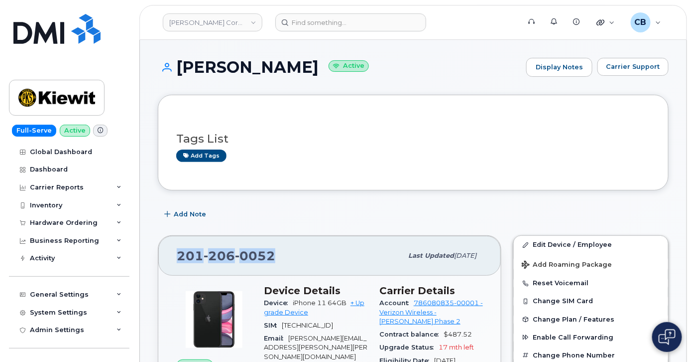
drag, startPoint x: 279, startPoint y: 248, endPoint x: 147, endPoint y: 244, distance: 131.6
copy span "[PHONE_NUMBER]"
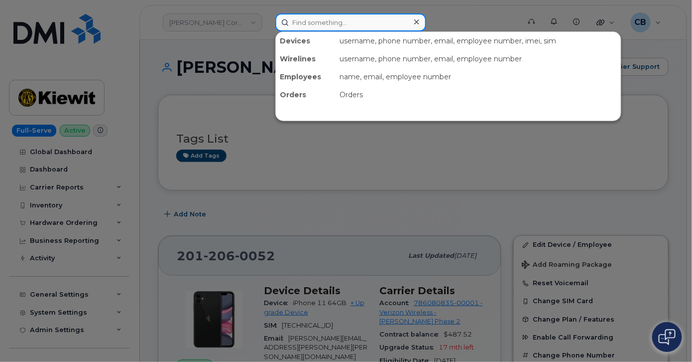
click at [353, 18] on input at bounding box center [350, 22] width 151 height 18
paste input "2012060052"
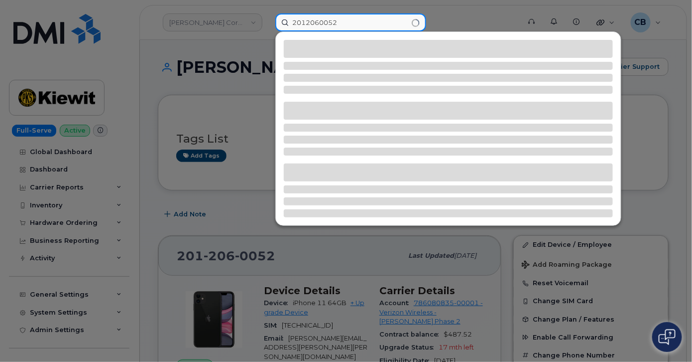
type input "2012060052"
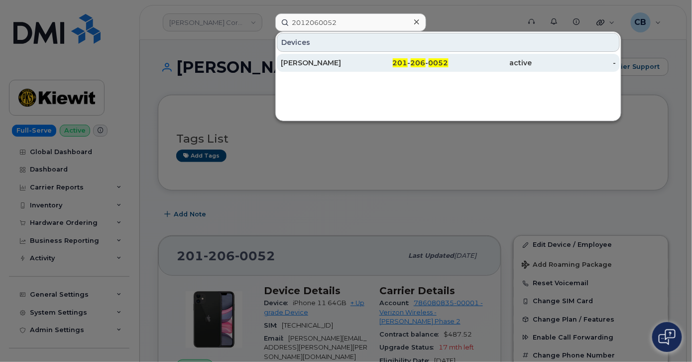
click at [328, 60] on div "[PERSON_NAME]" at bounding box center [323, 63] width 84 height 10
